Goal: Communication & Community: Answer question/provide support

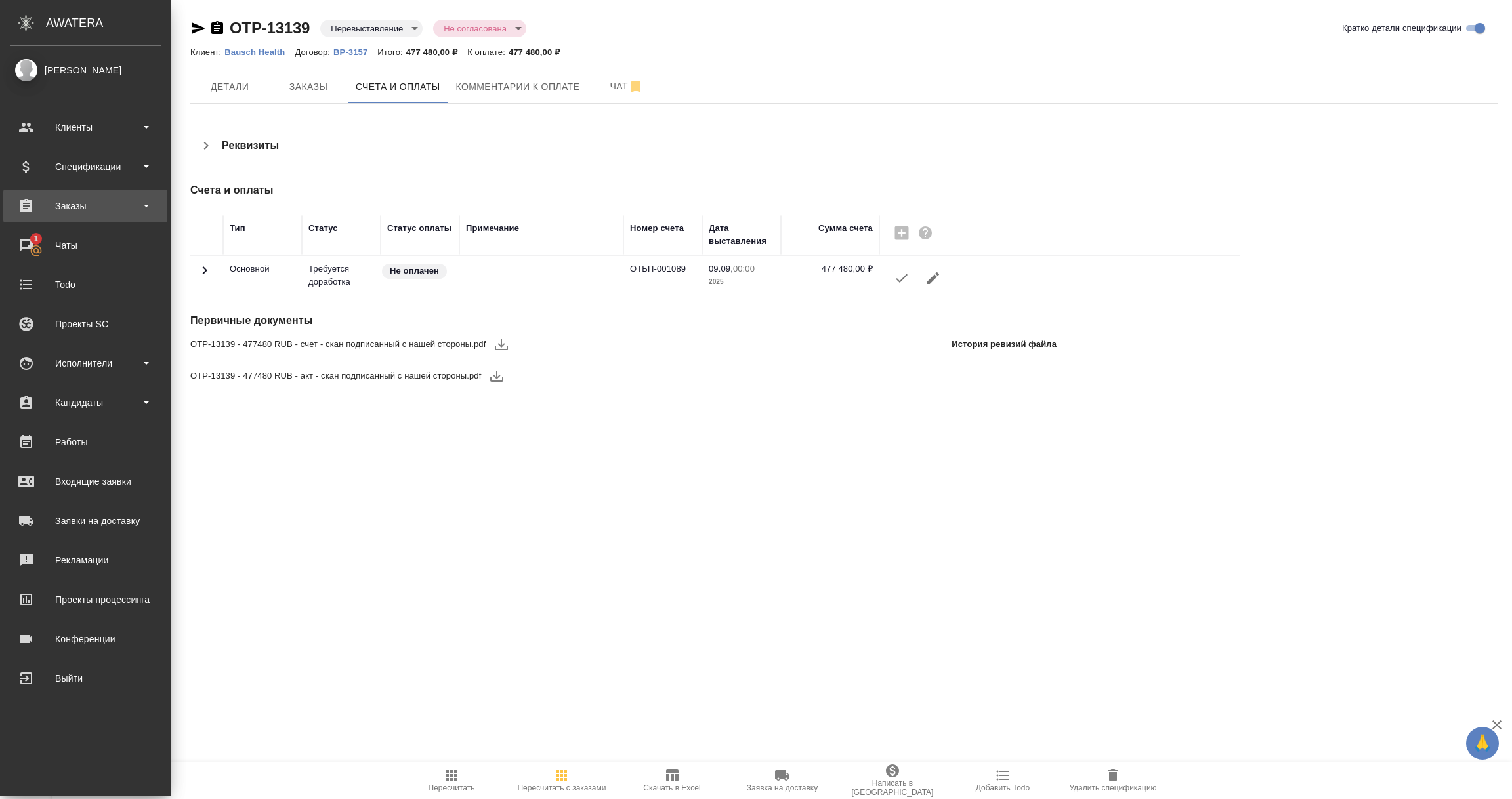
click at [76, 208] on div "Заказы" at bounding box center [86, 206] width 151 height 20
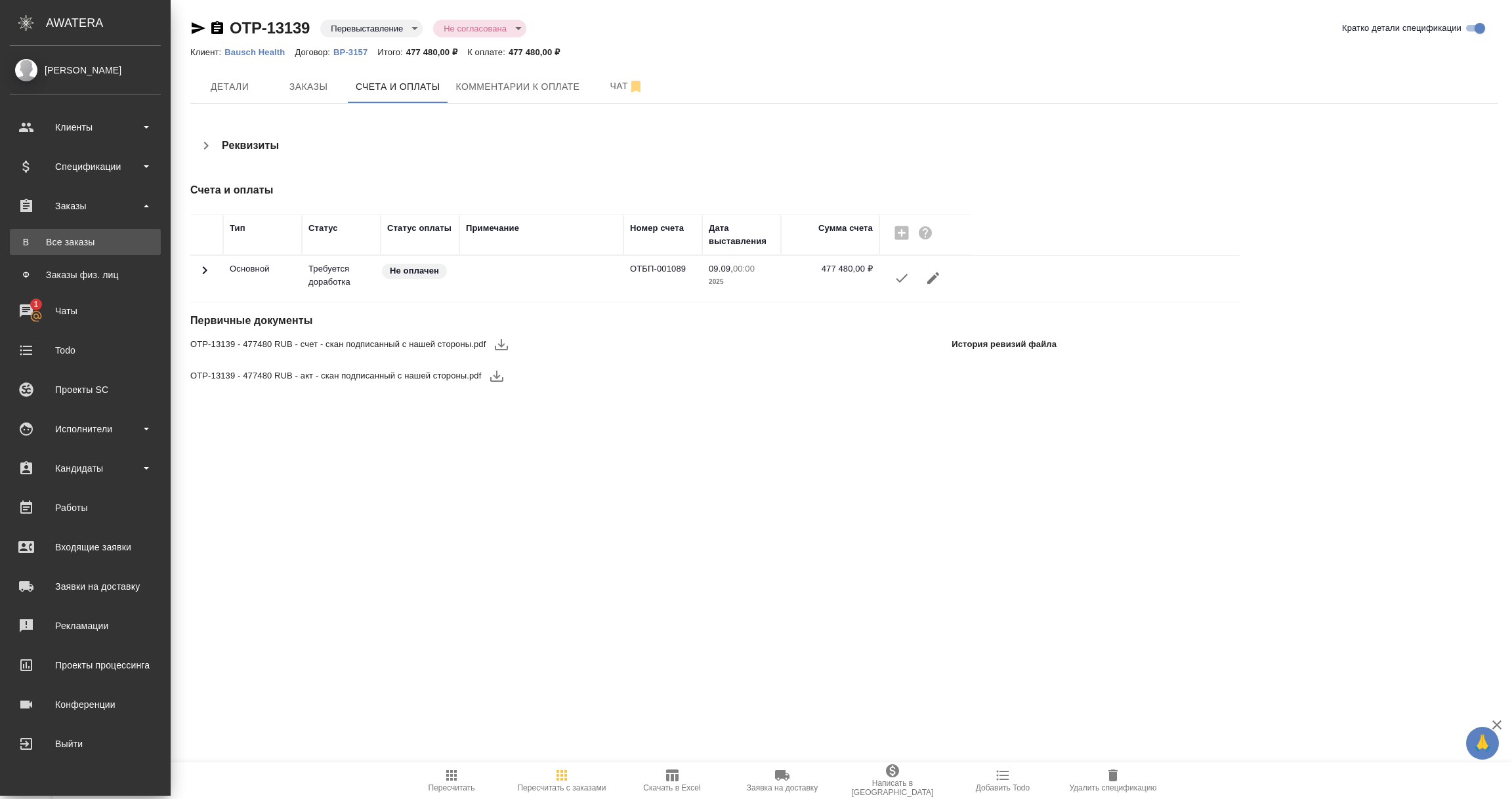
click at [78, 236] on div "Все заказы" at bounding box center [85, 242] width 138 height 13
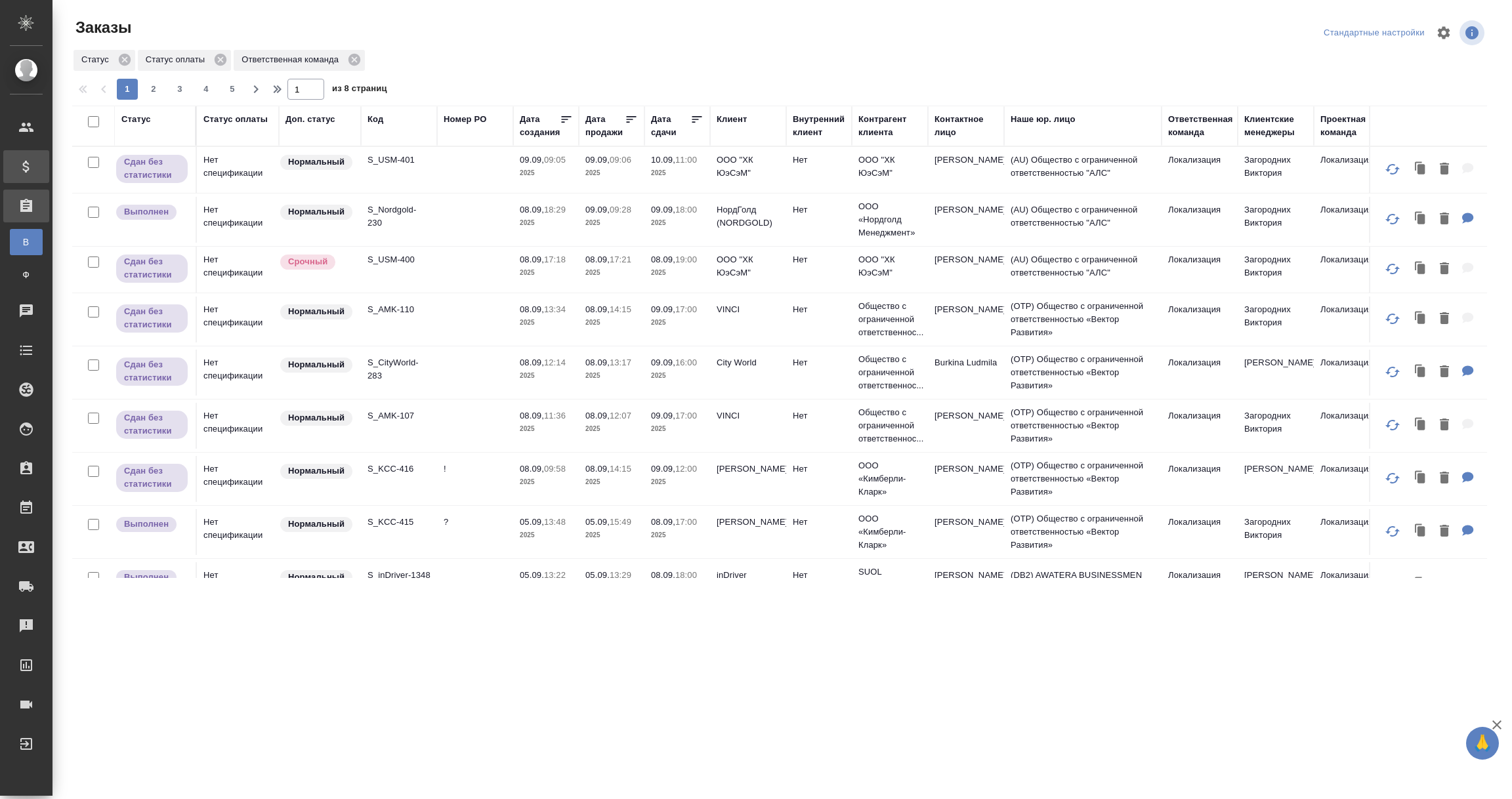
click at [26, 170] on div "Спецификации" at bounding box center [9, 166] width 33 height 20
click at [52, 210] on li "В Все спецификации" at bounding box center [26, 203] width 52 height 26
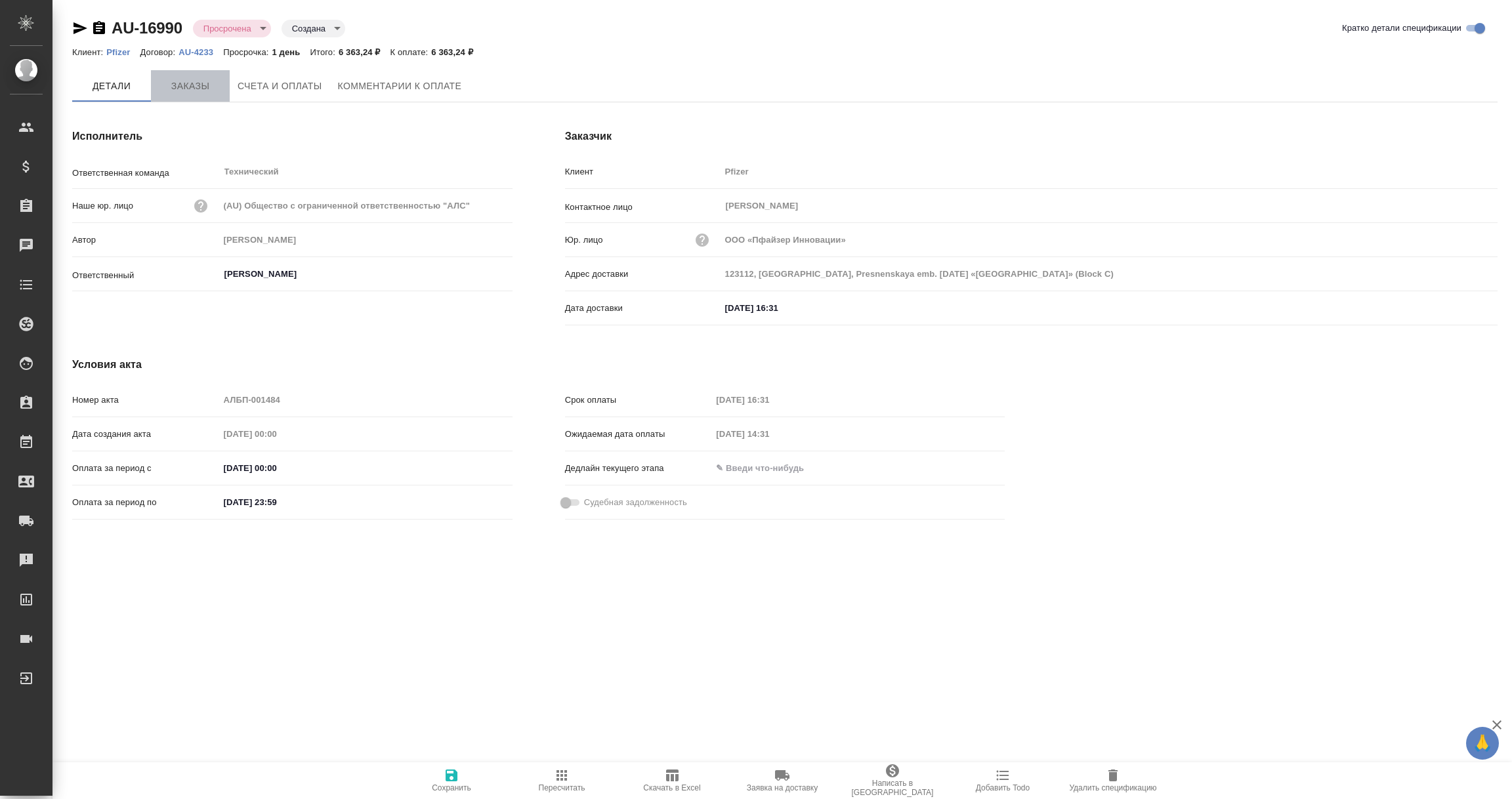
click at [192, 86] on span "Заказы" at bounding box center [190, 86] width 63 height 16
click at [393, 89] on span "Комментарии к оплате" at bounding box center [399, 86] width 124 height 16
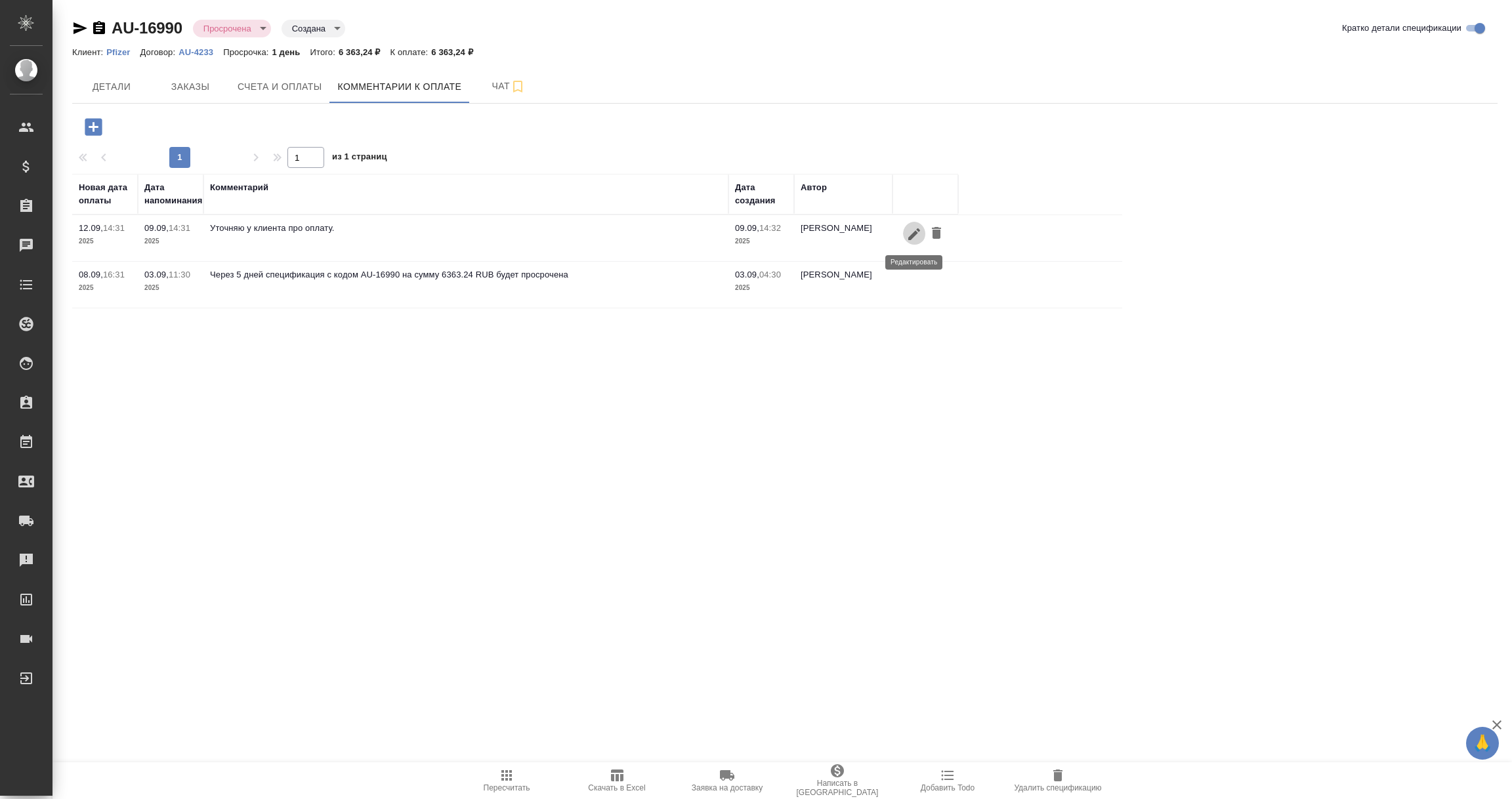
click at [912, 233] on icon "button" at bounding box center [914, 234] width 15 height 15
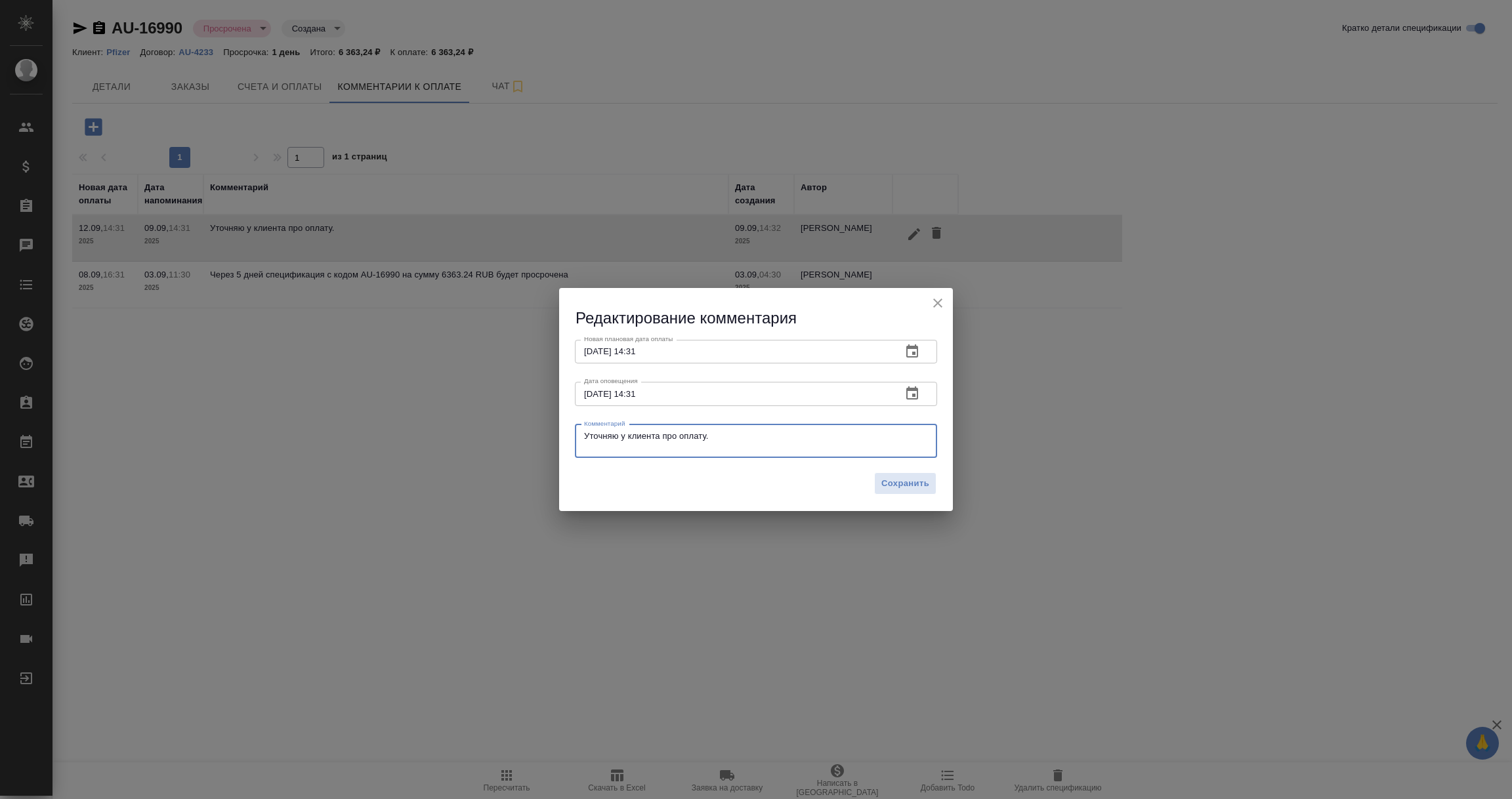
drag, startPoint x: 727, startPoint y: 438, endPoint x: 590, endPoint y: 432, distance: 137.1
click at [590, 432] on textarea "Уточняю у клиента про оплату." at bounding box center [756, 441] width 344 height 20
click at [735, 436] on textarea "УКМ обсуждает с клиентом тарифы взаказе, у клиента возникли вопросы. Ждем скан …" at bounding box center [756, 441] width 344 height 20
click at [687, 450] on textarea "УКМ обсуждает с клиентом тарифы в заказе, у клиента возникли вопросы. Ждем скан…" at bounding box center [756, 441] width 344 height 20
type textarea "УКМ обсуждает с клиентом тарифы в заказе, у клиента возникли вопросы. Ждем скан…"
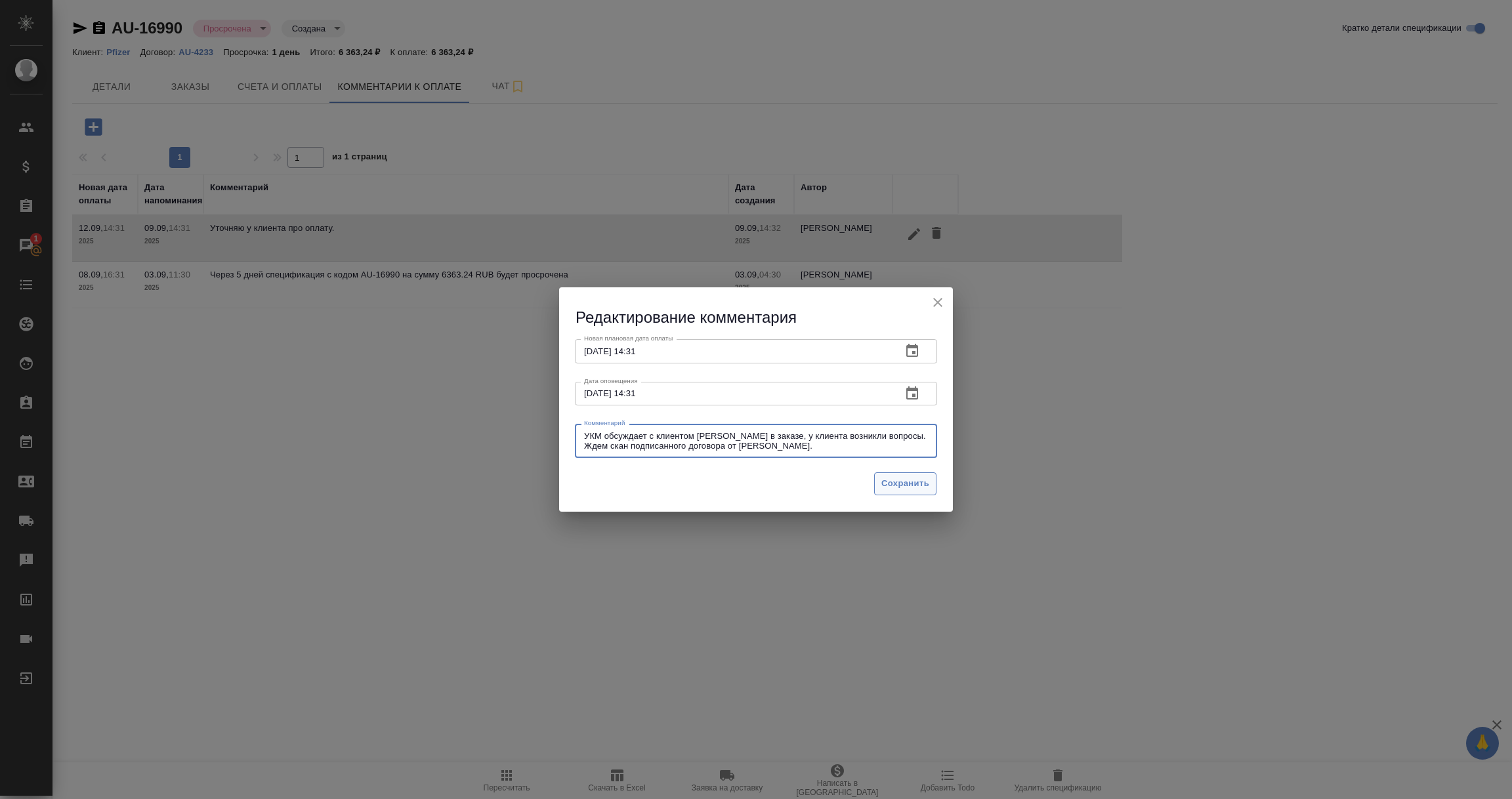
click at [908, 478] on span "Сохранить" at bounding box center [905, 484] width 48 height 15
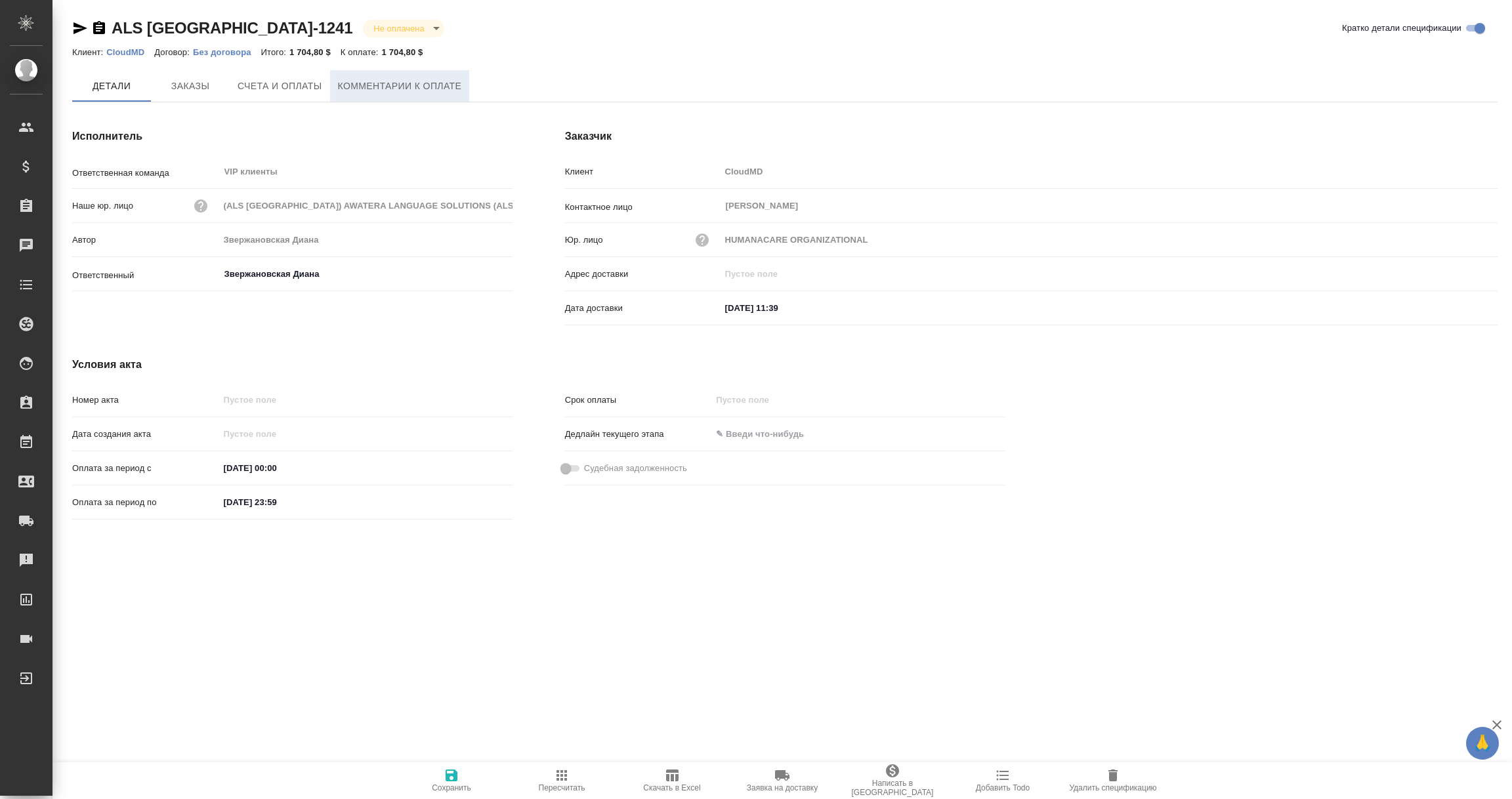
click at [426, 86] on span "Комментарии к оплате" at bounding box center [399, 86] width 124 height 16
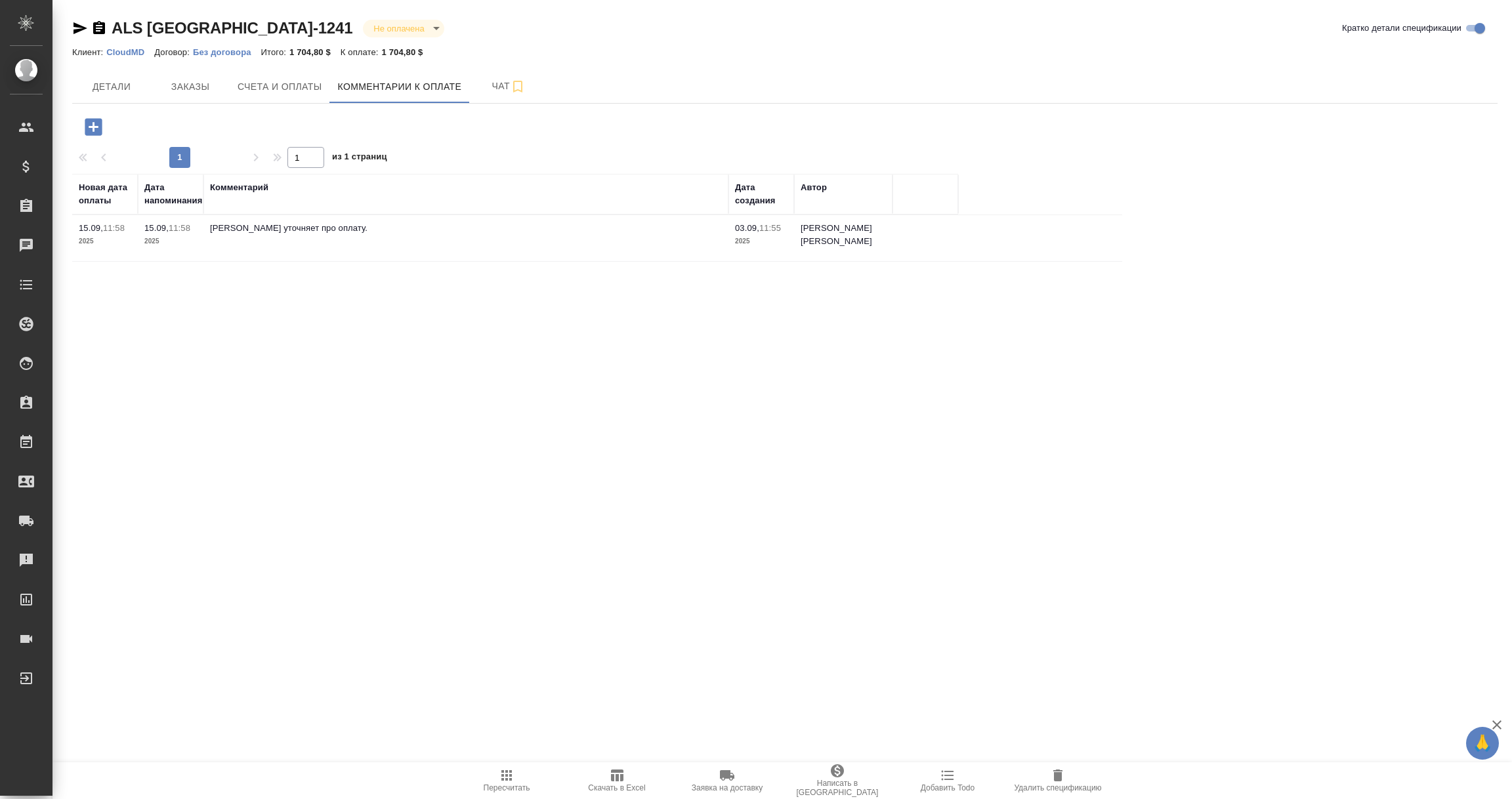
click at [97, 128] on icon "button" at bounding box center [93, 126] width 17 height 17
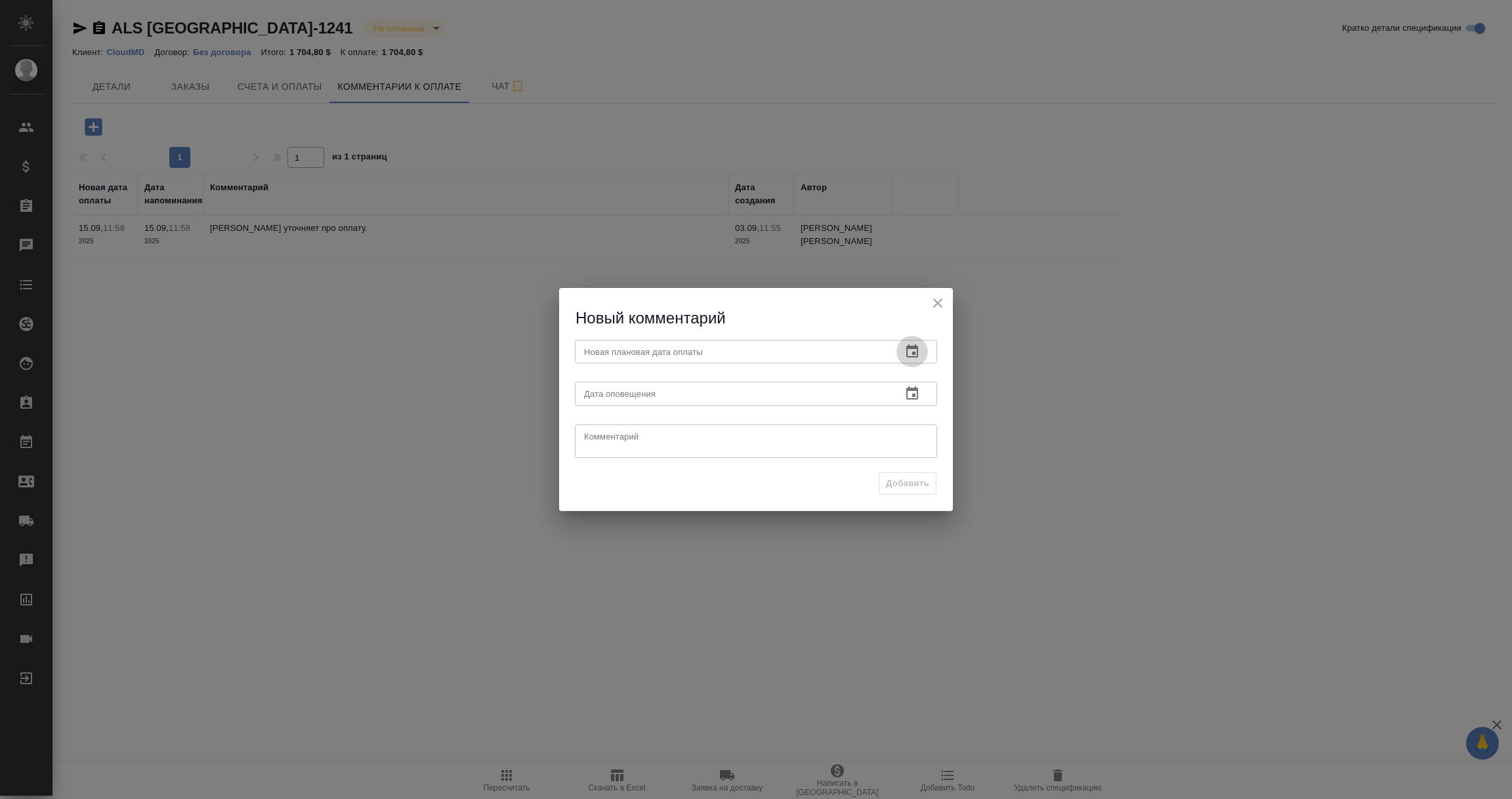
click at [914, 347] on icon "button" at bounding box center [912, 351] width 12 height 13
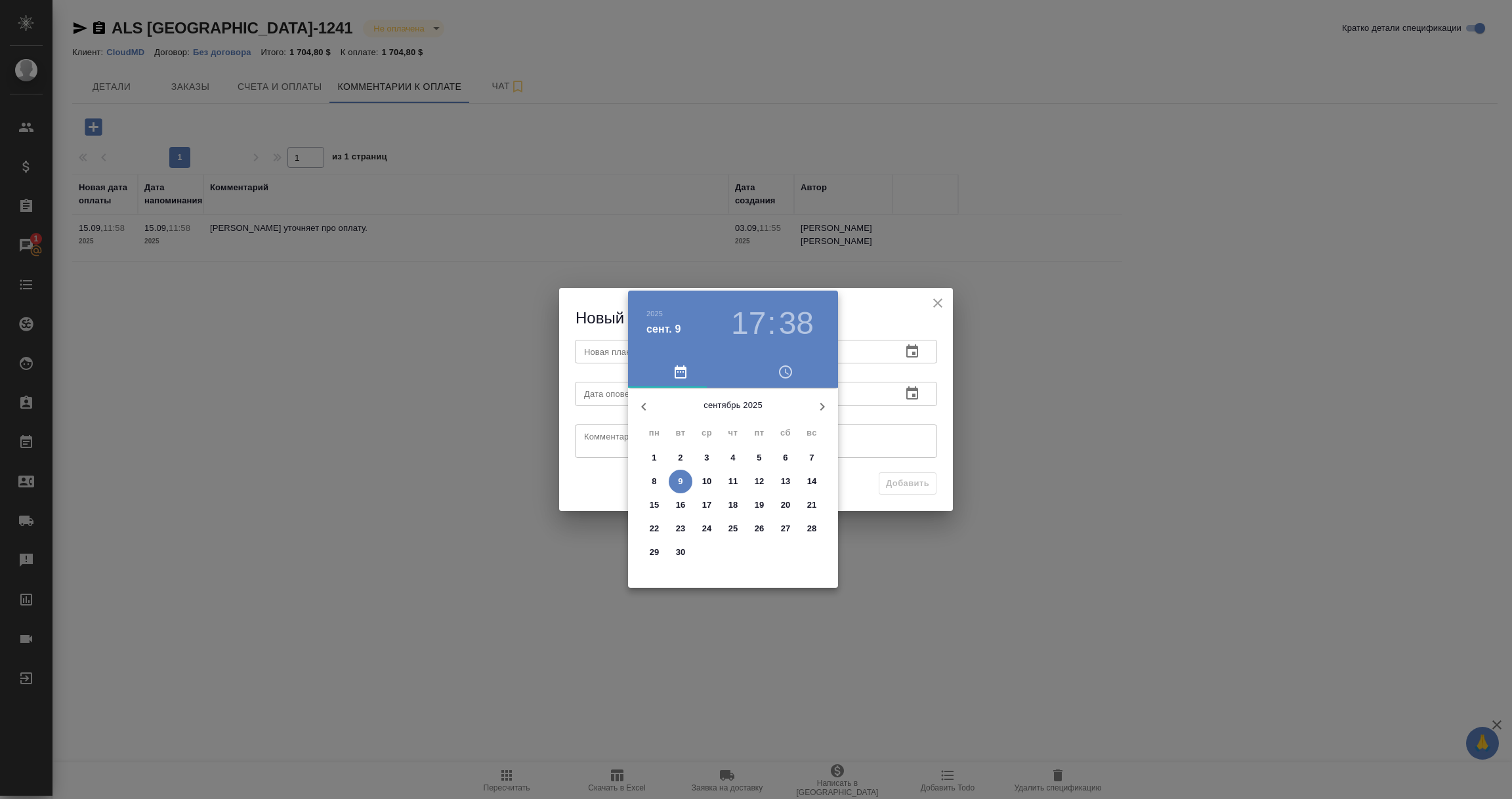
click at [682, 506] on p "16" at bounding box center [680, 505] width 10 height 13
type input "16.09.2025 17:38"
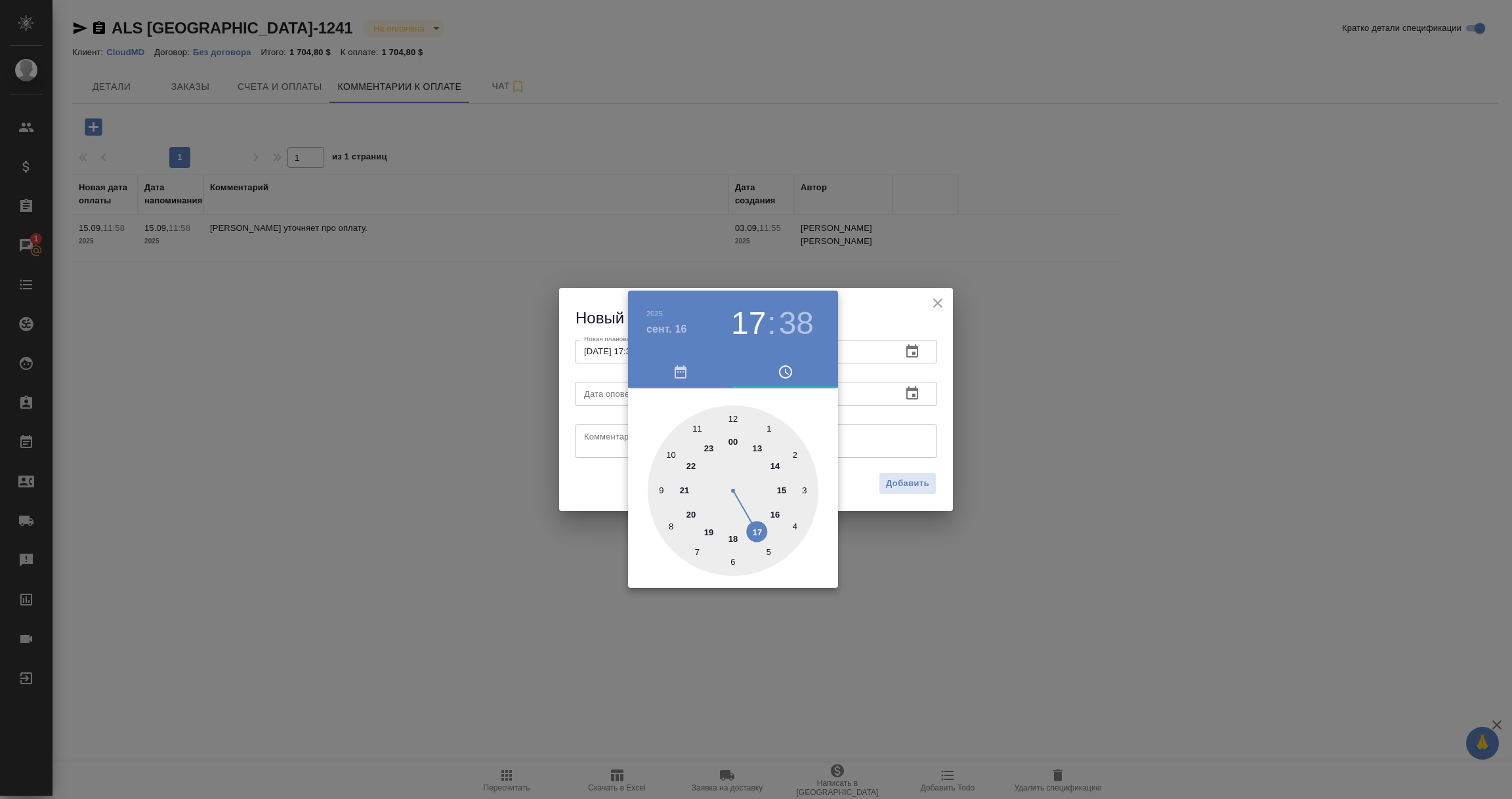
click at [938, 411] on div at bounding box center [756, 399] width 1512 height 799
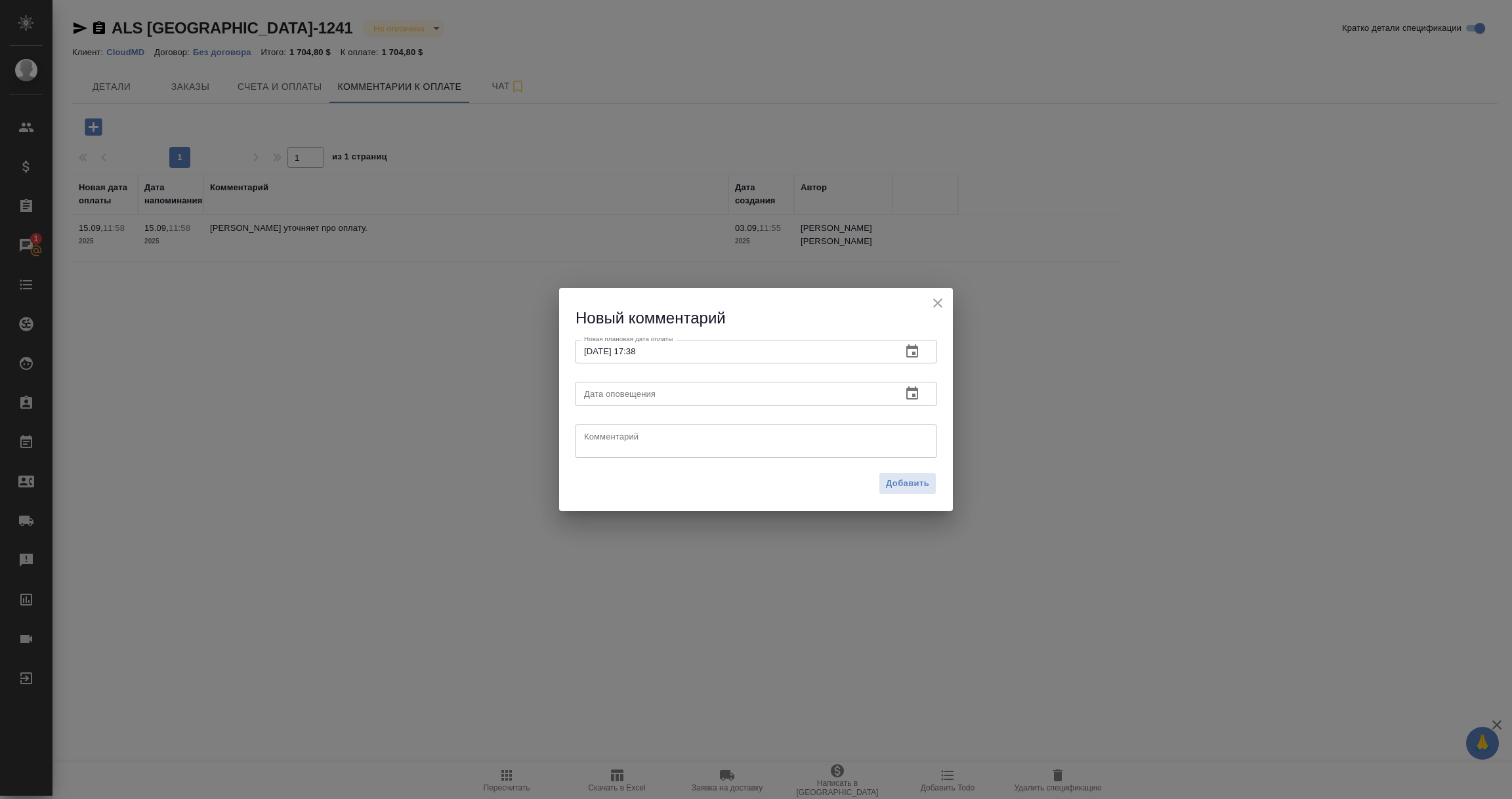
click at [908, 391] on icon "button" at bounding box center [912, 394] width 15 height 15
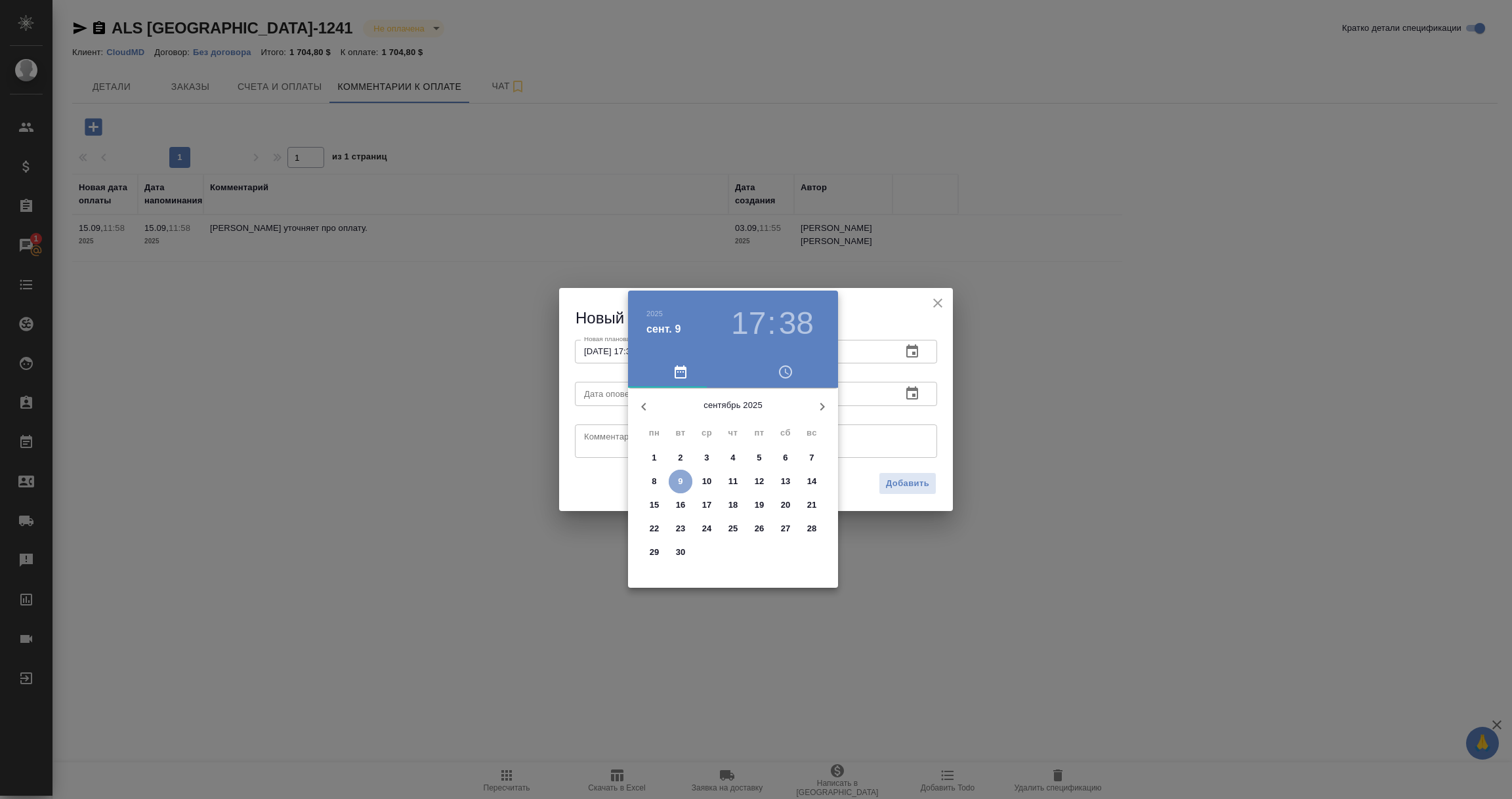
click at [682, 482] on p "9" at bounding box center [680, 481] width 5 height 13
type input "09.09.2025 17:38"
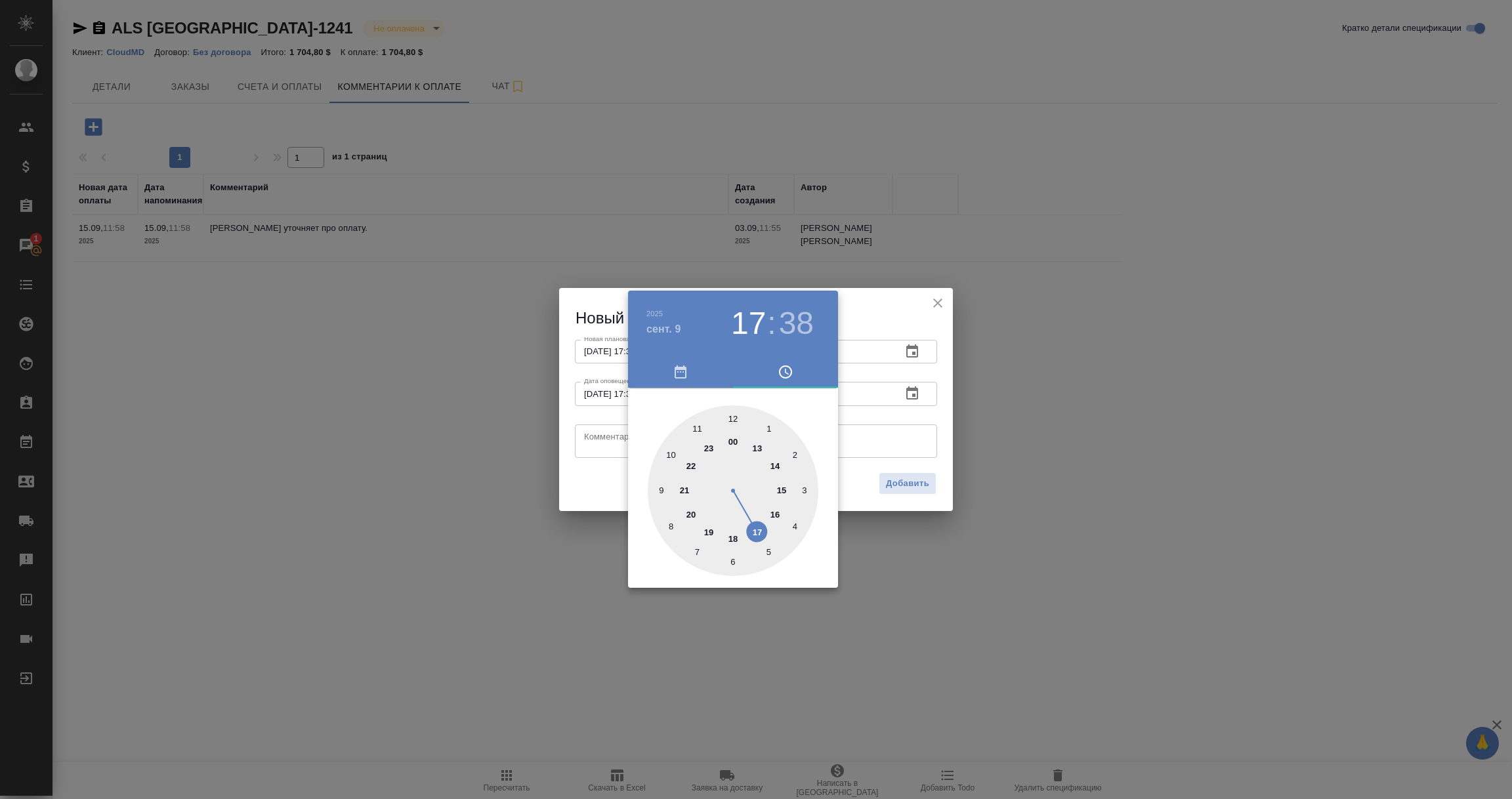
click at [603, 448] on div at bounding box center [756, 399] width 1512 height 799
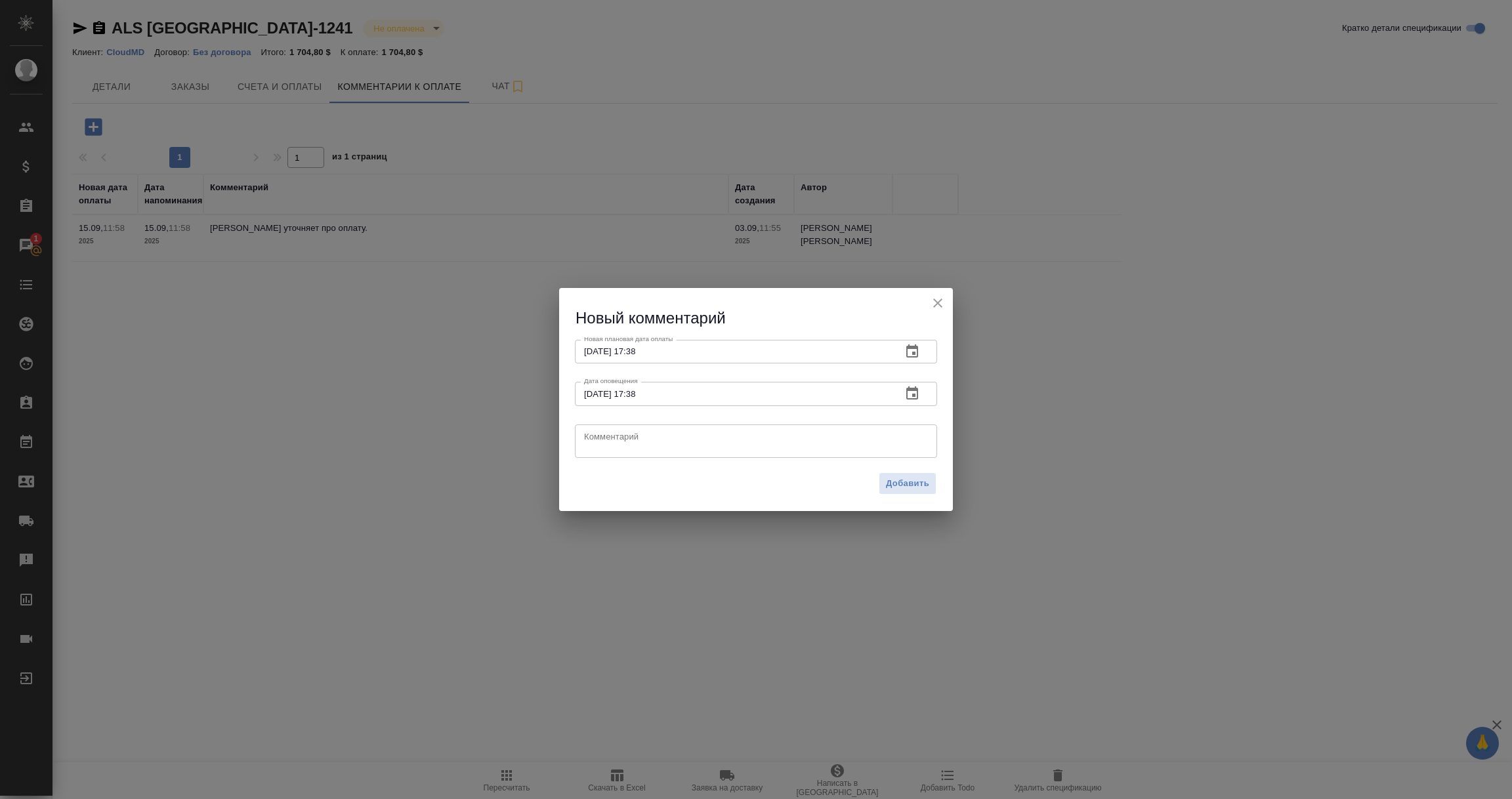
click at [603, 448] on textarea at bounding box center [756, 441] width 344 height 20
paste textarea "We’re following up with our accounting team internally. Sincere apologies it’s …"
click at [584, 436] on textarea "We’re following up with our accounting team internally. Sincere apologies it’s …" at bounding box center [756, 441] width 344 height 20
type textarea "КЛИЕНТ:We’re following up with our accounting team internally. Sincere apologie…"
click at [904, 481] on span "Добавить" at bounding box center [907, 484] width 43 height 15
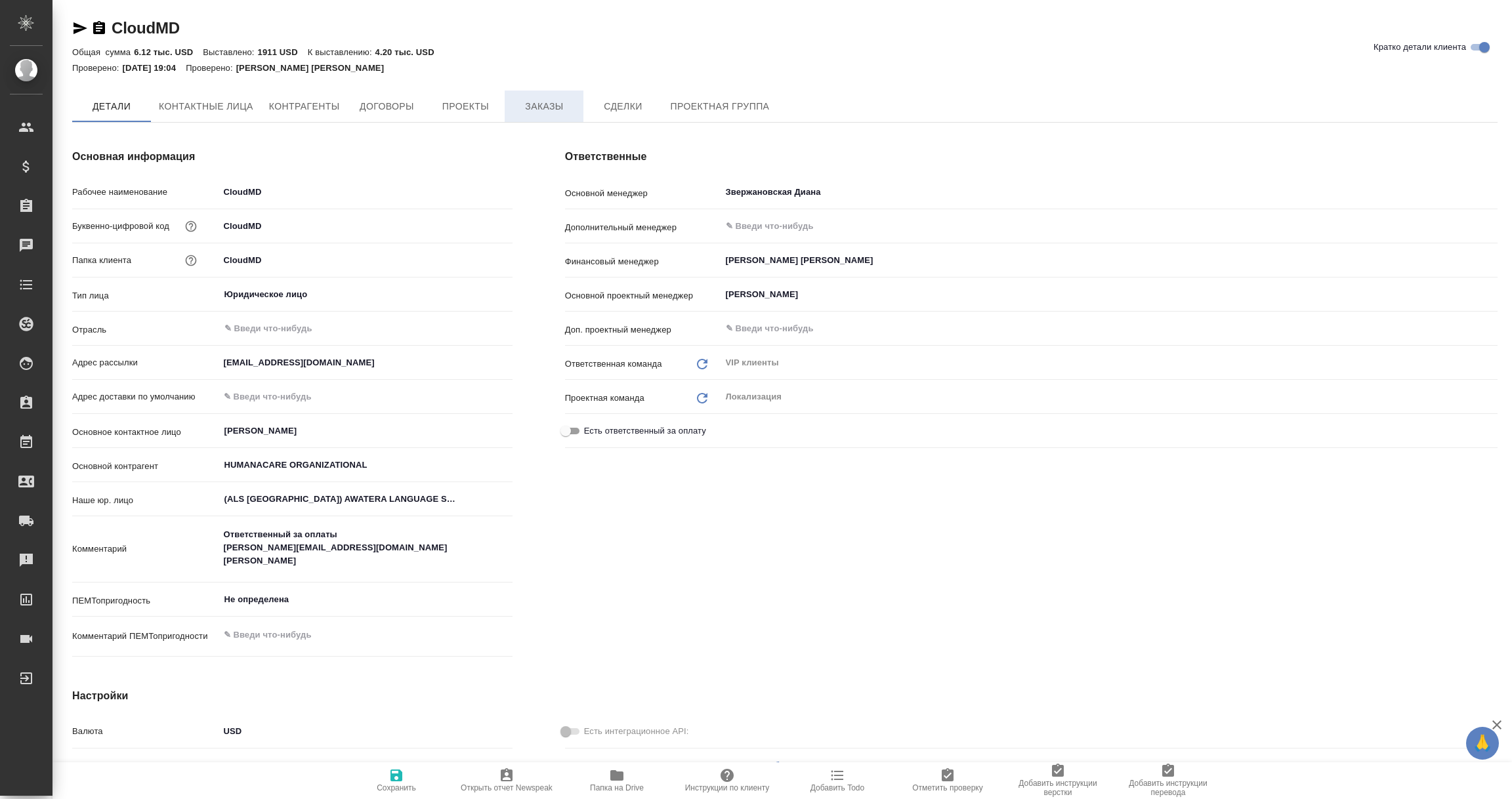
type textarea "x"
click at [531, 101] on span "Заказы" at bounding box center [544, 107] width 63 height 16
type textarea "x"
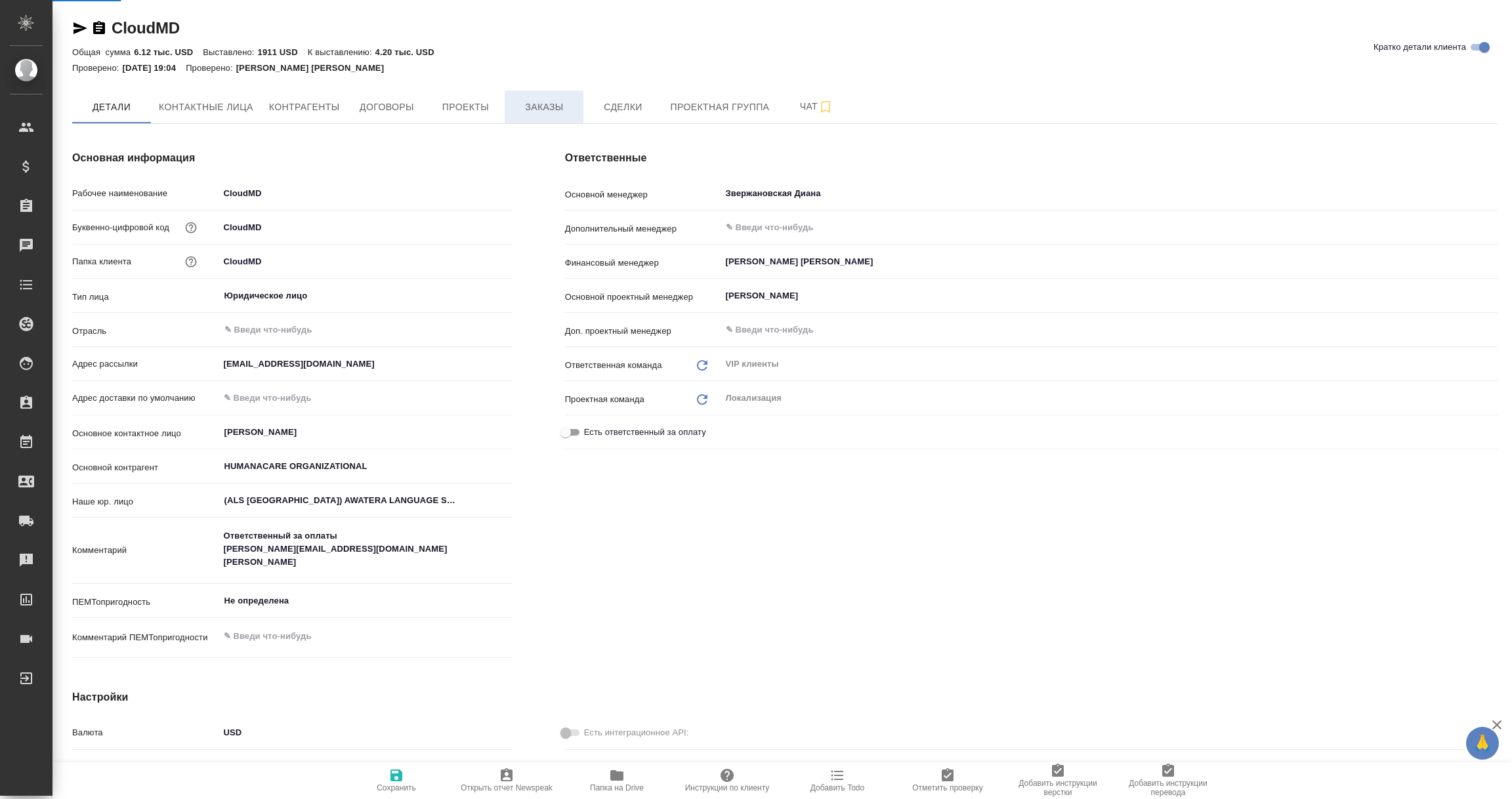
type textarea "x"
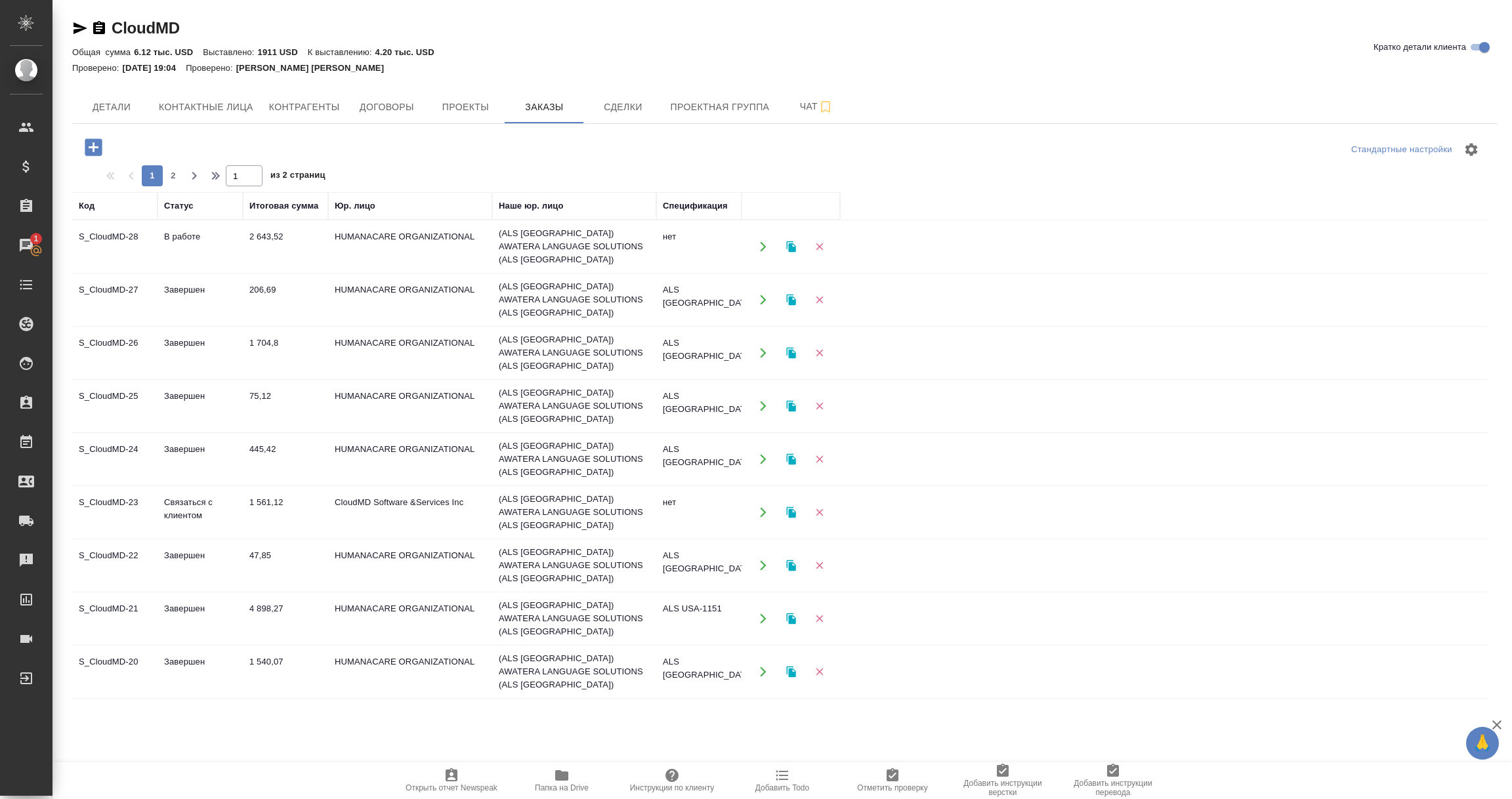
click at [698, 297] on td "ALS USA-1242" at bounding box center [698, 300] width 86 height 46
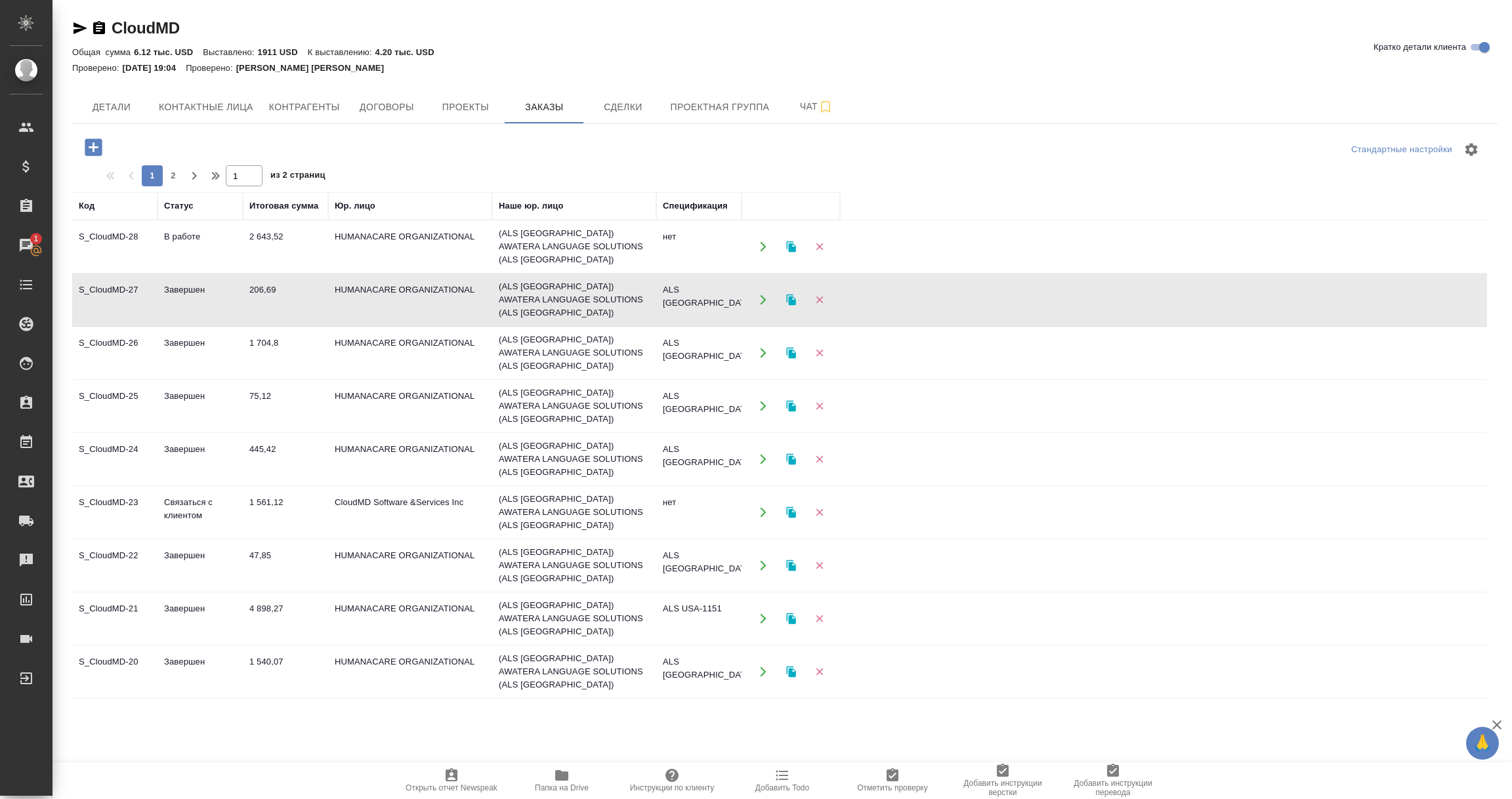
click at [698, 297] on td "ALS USA-1242" at bounding box center [698, 300] width 86 height 46
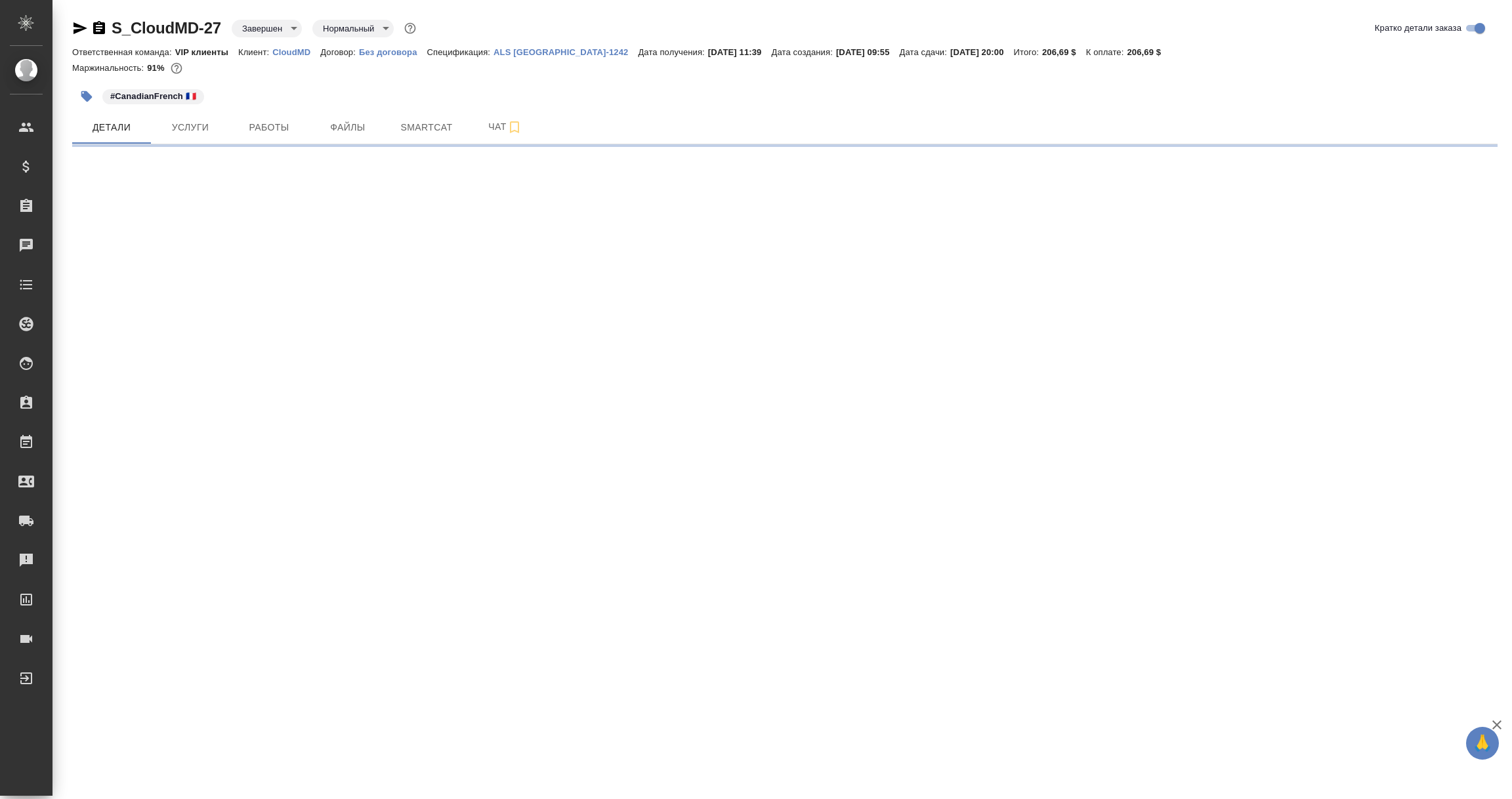
select select "RU"
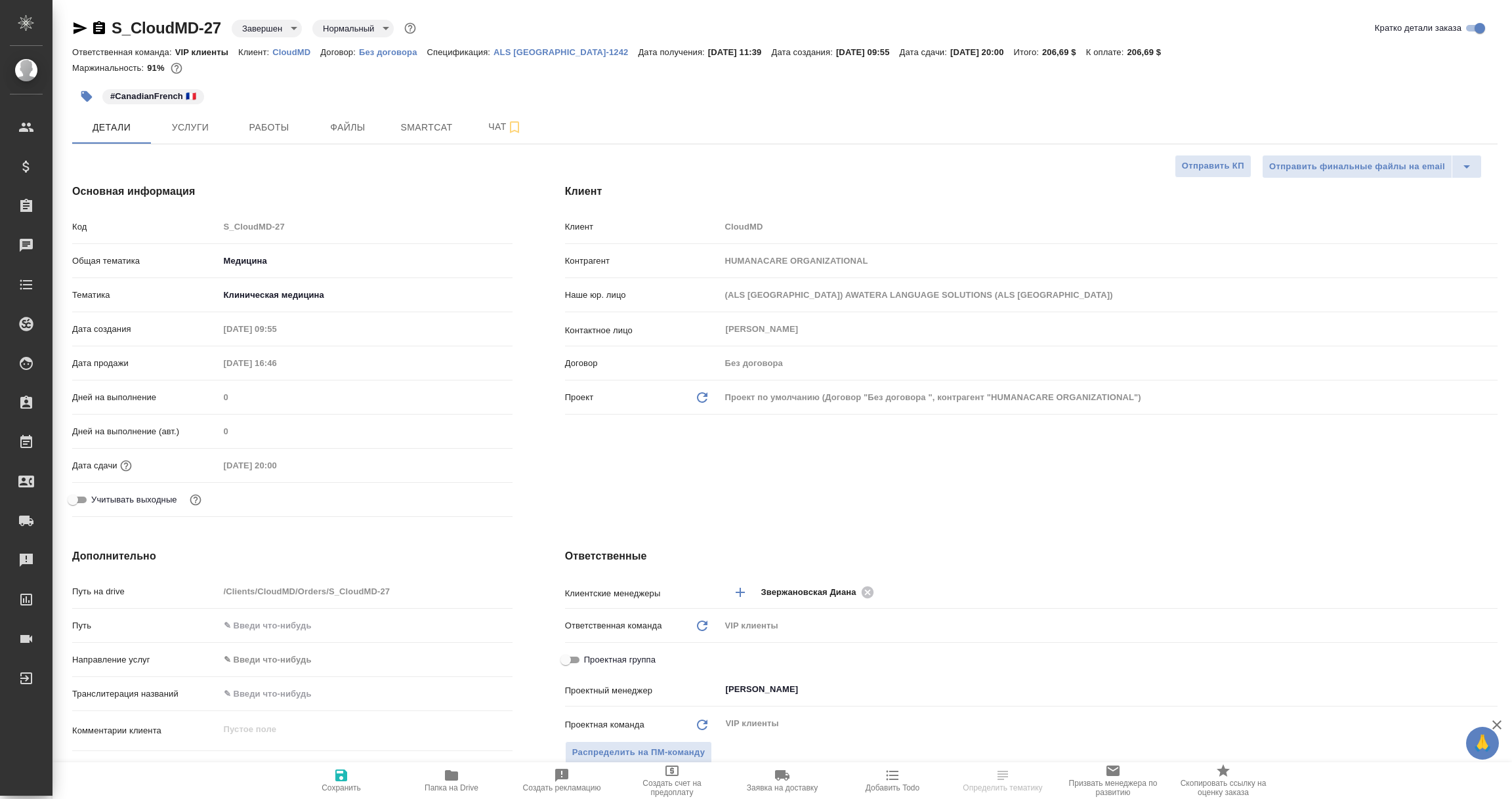
type textarea "x"
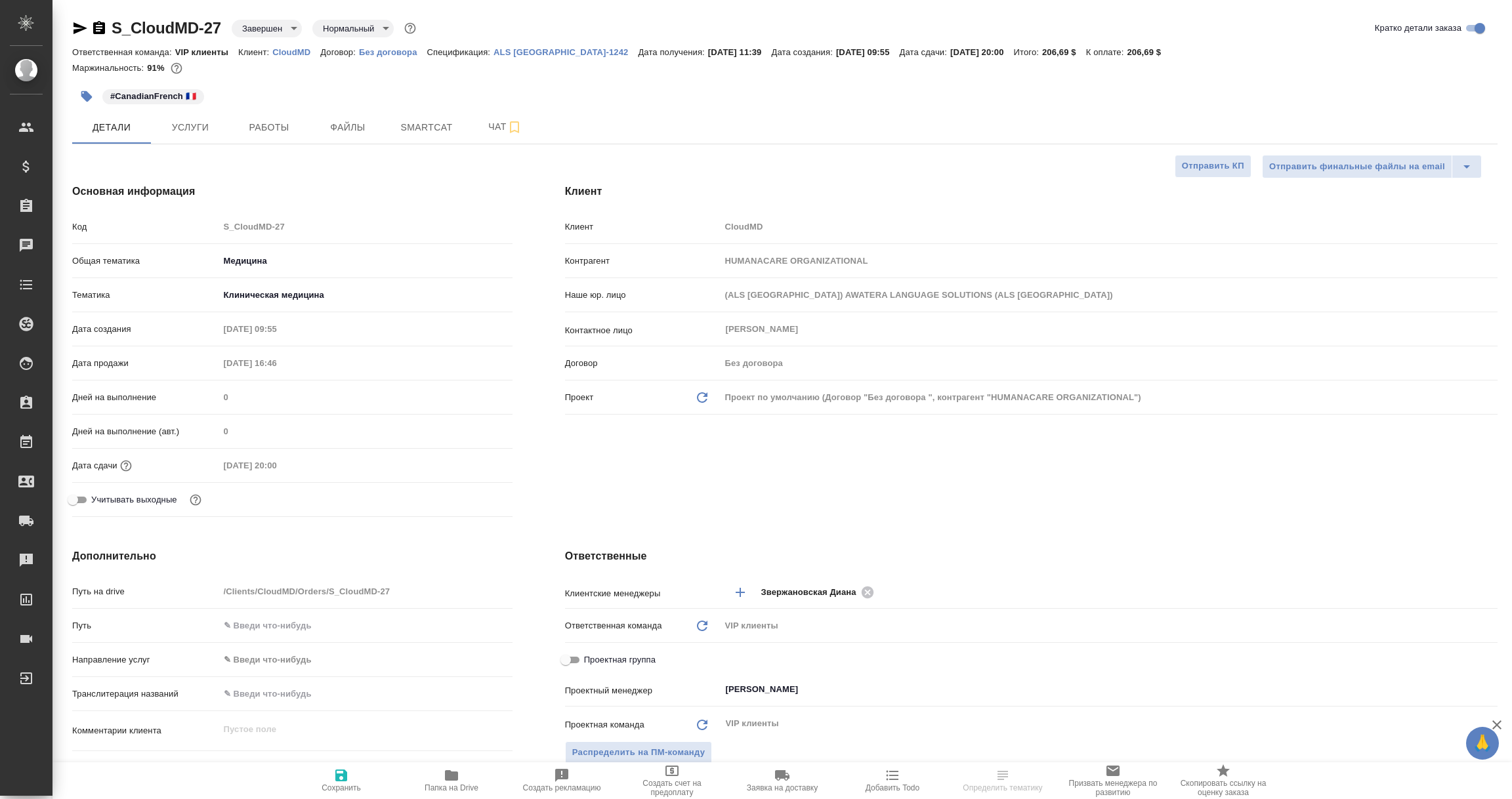
type textarea "x"
click at [549, 51] on p "ALS USA-1242" at bounding box center [565, 52] width 144 height 10
select select "RU"
type textarea "x"
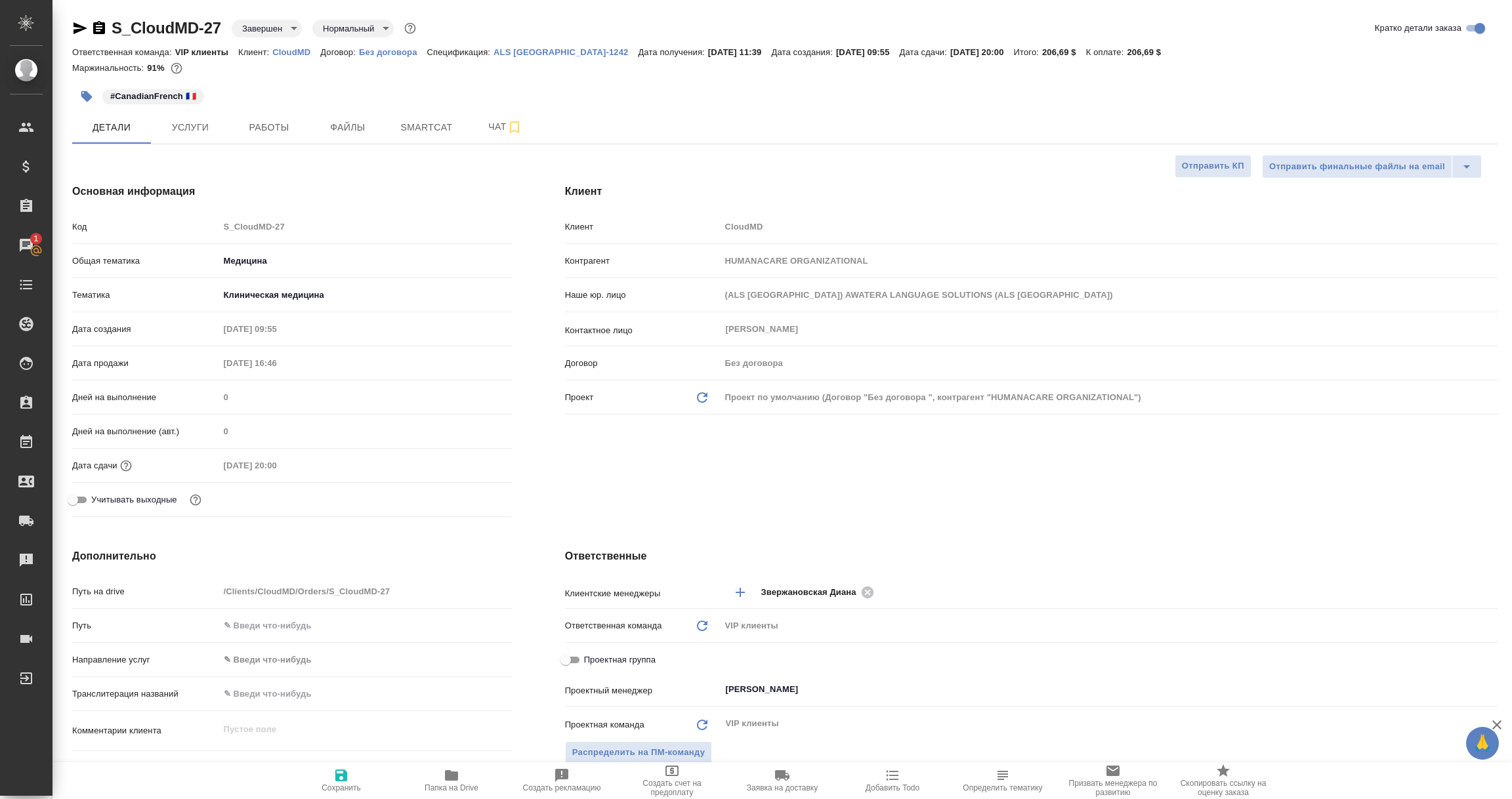
type textarea "x"
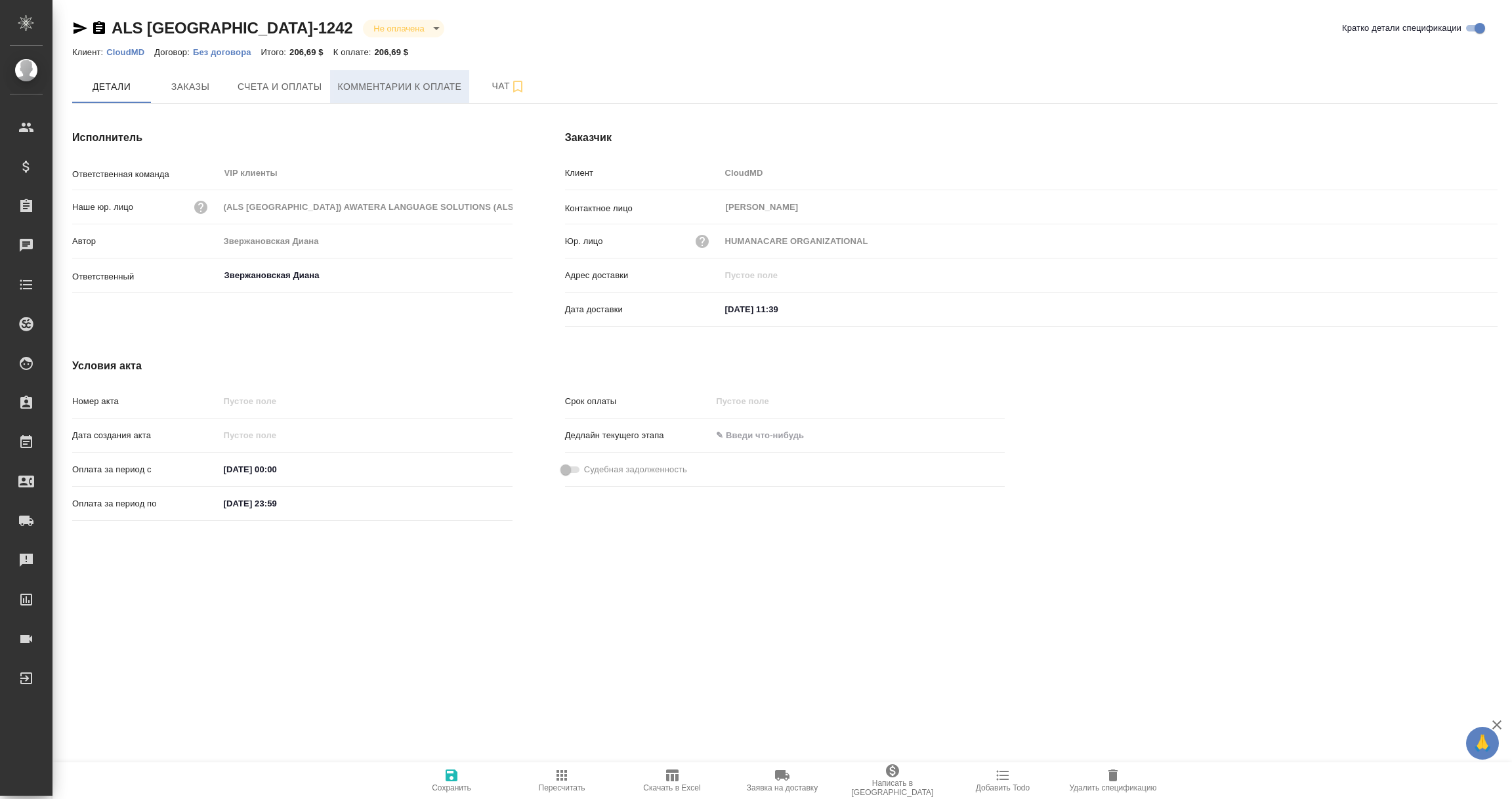
click at [411, 82] on span "Комментарии к оплате" at bounding box center [399, 86] width 124 height 16
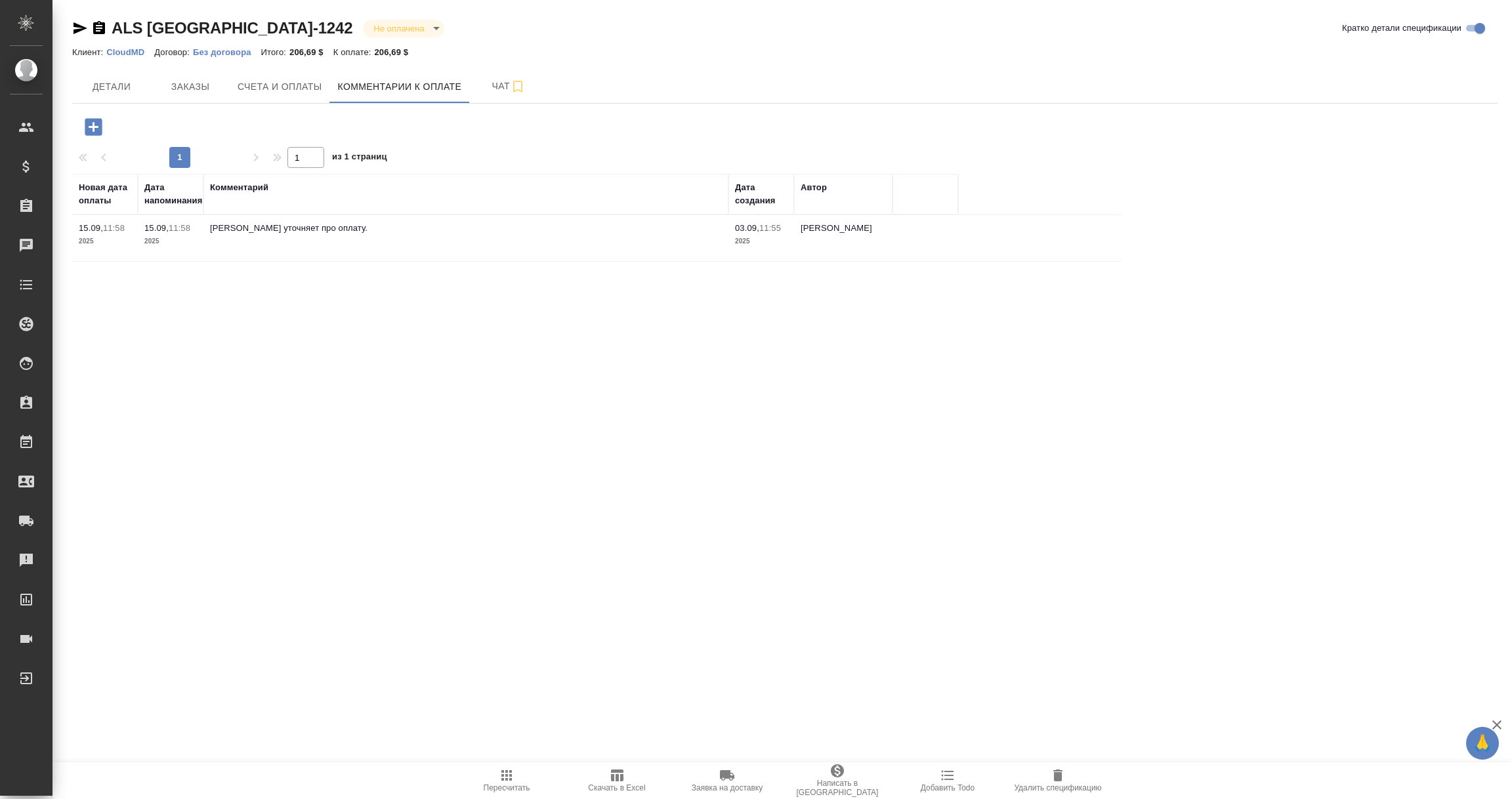
click at [99, 129] on icon "button" at bounding box center [93, 126] width 17 height 17
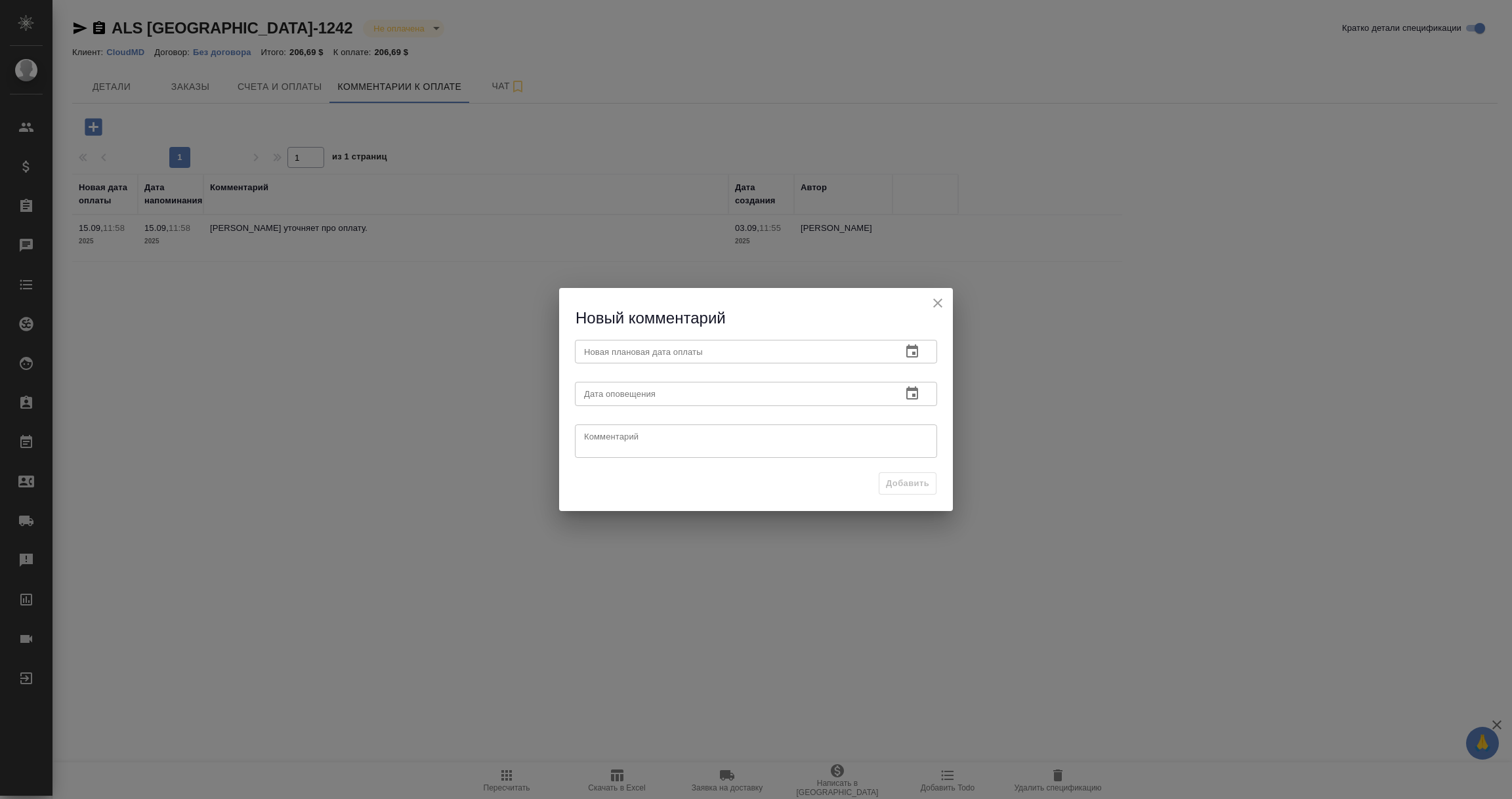
click at [921, 351] on button "button" at bounding box center [912, 351] width 32 height 32
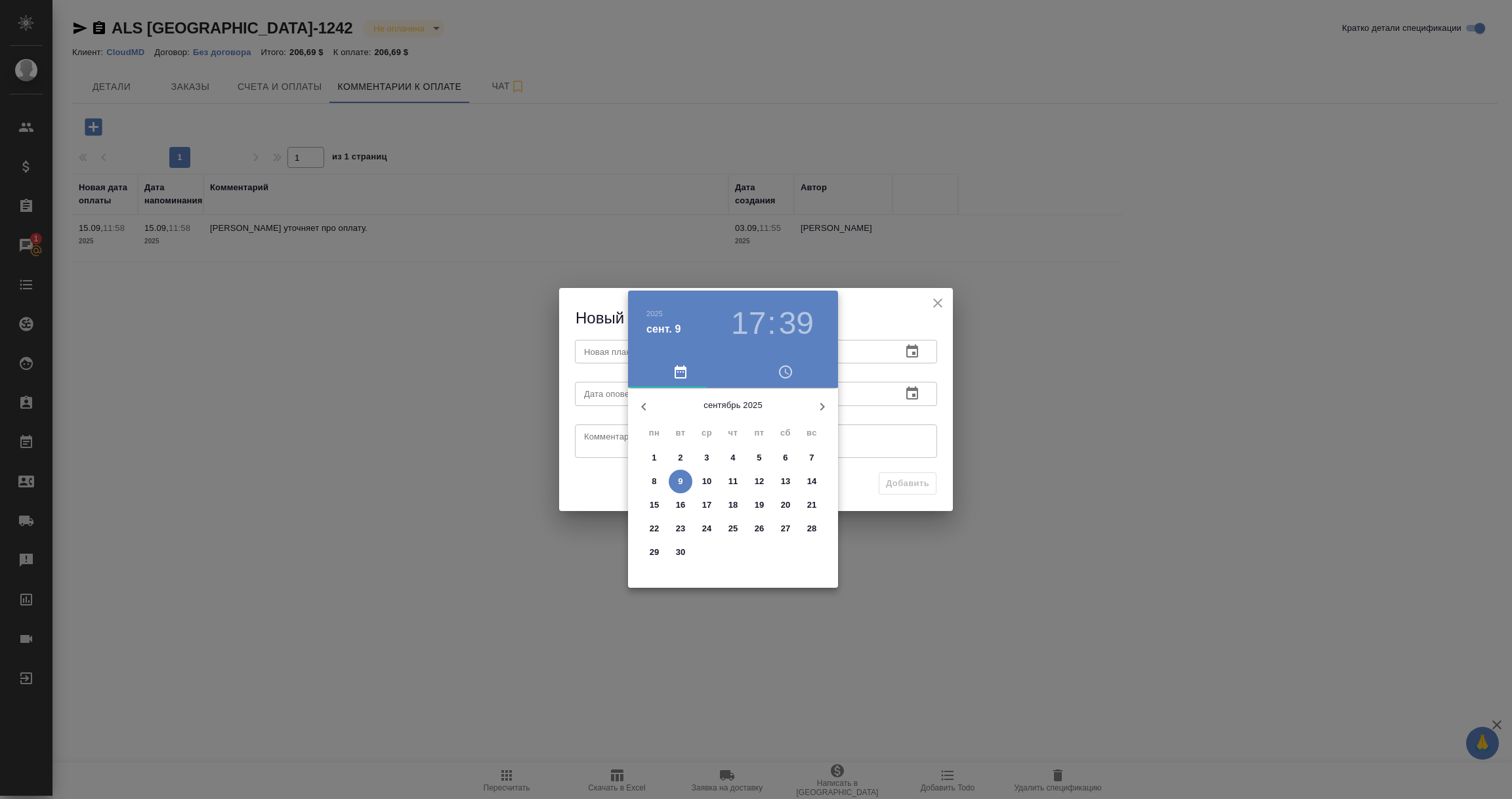
click at [679, 502] on p "16" at bounding box center [680, 505] width 10 height 13
type input "16.09.2025 17:39"
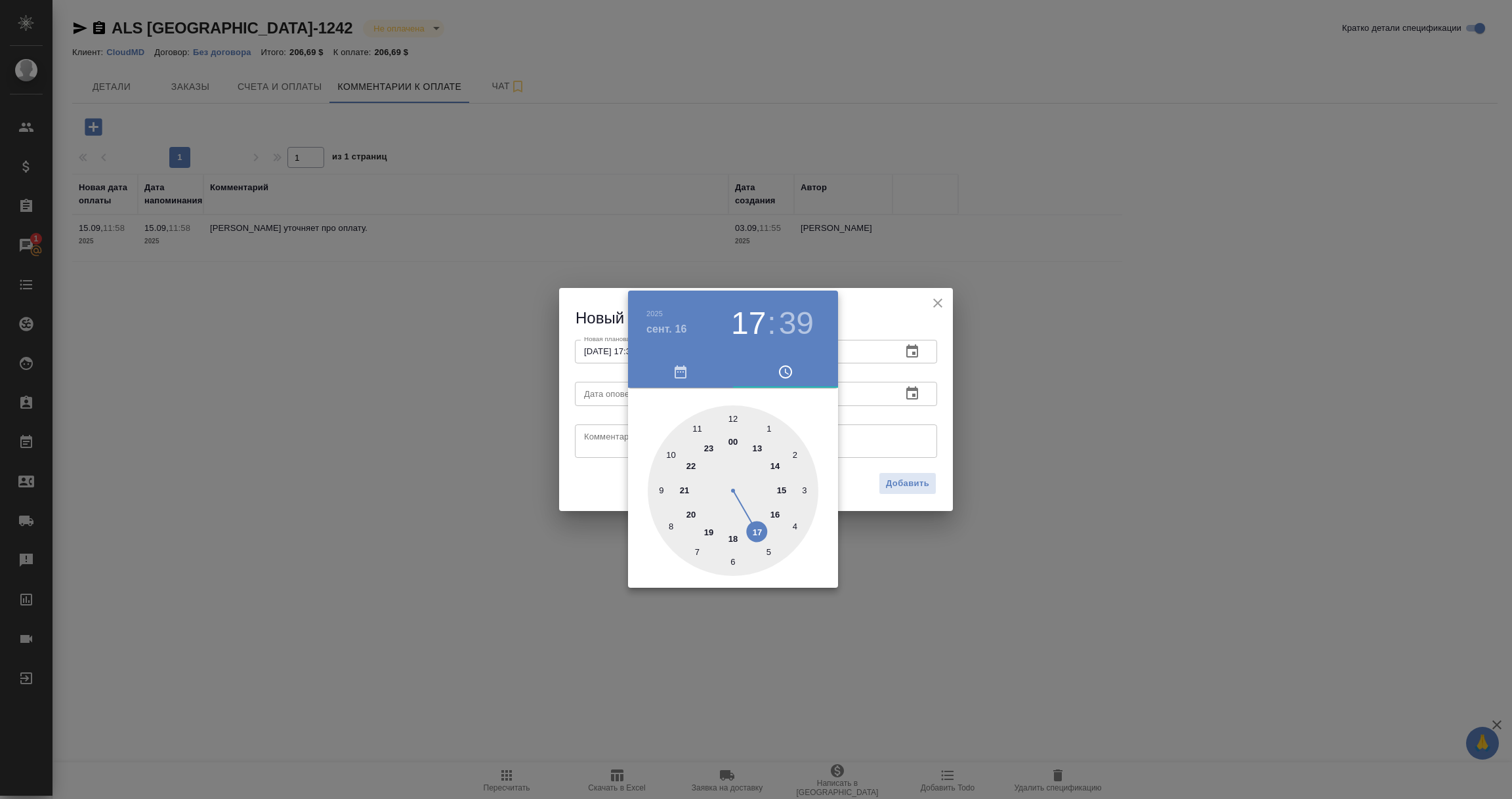
click at [881, 414] on div at bounding box center [756, 399] width 1512 height 799
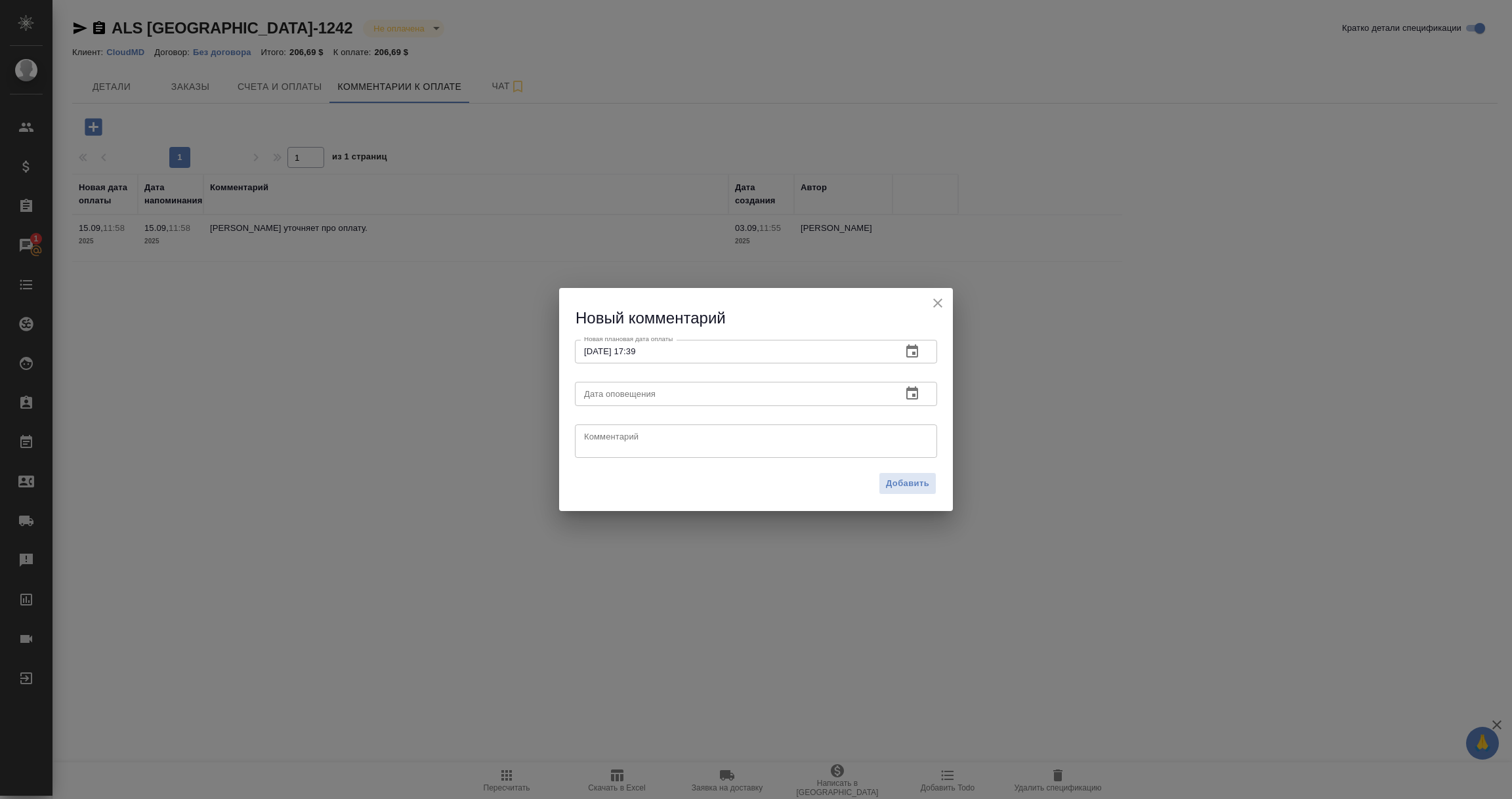
click at [912, 392] on icon "button" at bounding box center [912, 394] width 15 height 15
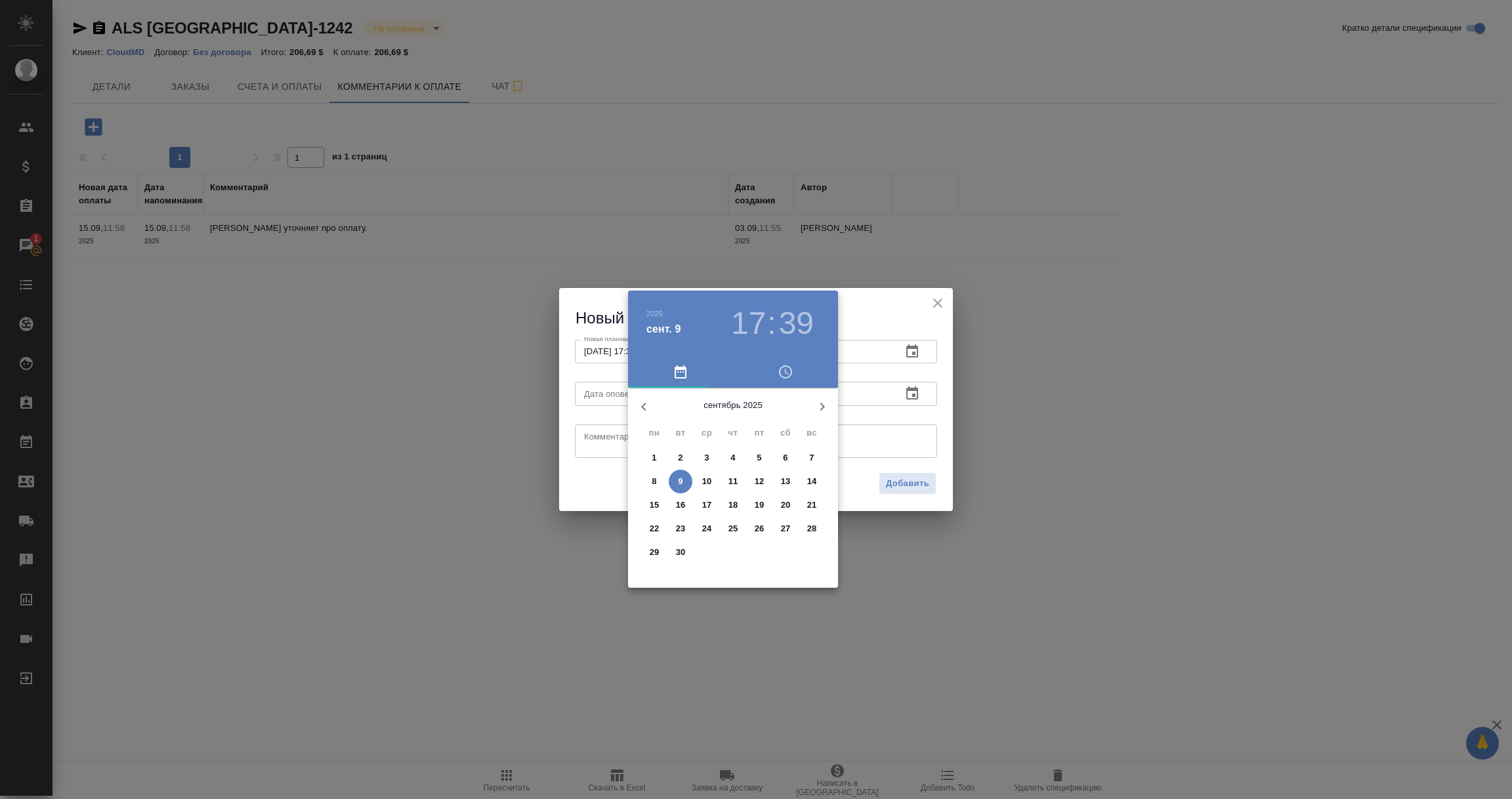
click at [682, 483] on p "9" at bounding box center [680, 481] width 5 height 13
type input "09.09.2025 17:39"
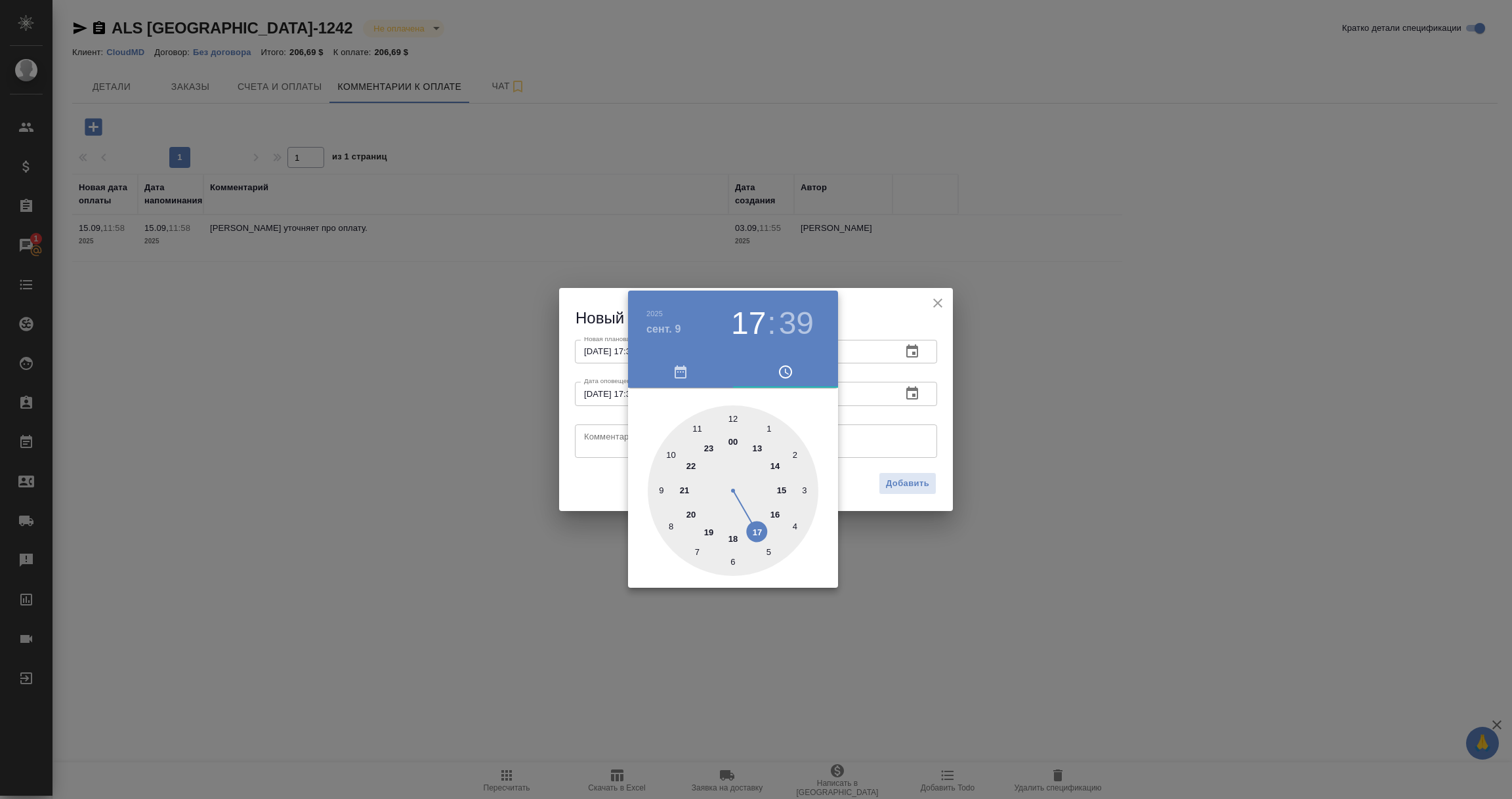
click at [613, 441] on div at bounding box center [756, 399] width 1512 height 799
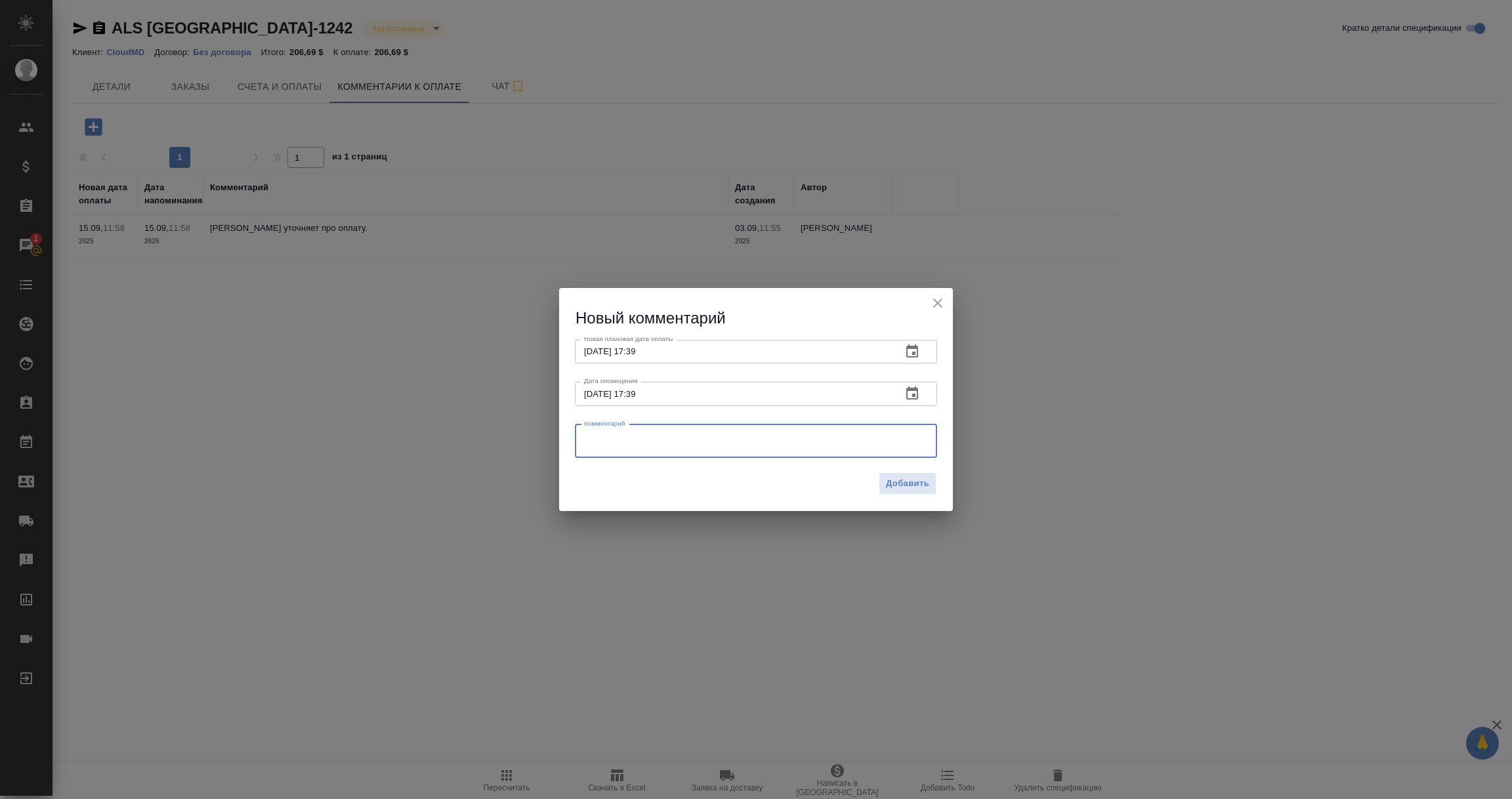
click at [613, 441] on textarea at bounding box center [756, 441] width 344 height 20
paste textarea "We’re following up with our accounting team internally. Sincere apologies it’s …"
type textarea "КЛИЕНТ: We’re following up with our accounting team internally. Sincere apologi…"
click at [912, 487] on span "Добавить" at bounding box center [907, 484] width 43 height 15
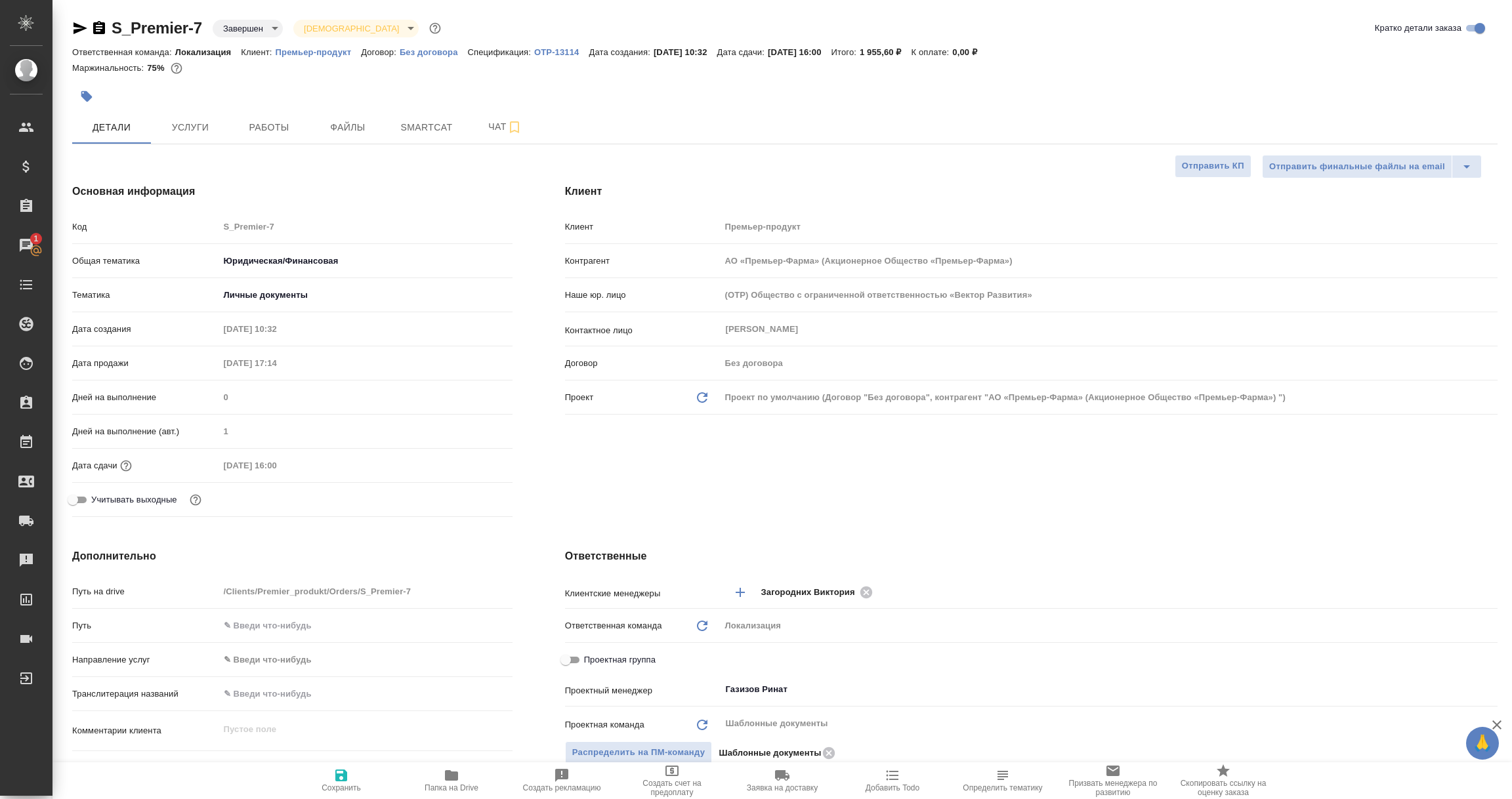
select select "RU"
type input "АО «Премьер-Фарма» (Акционерное Общество «Премьер-Фарма»)"
